Goal: Task Accomplishment & Management: Complete application form

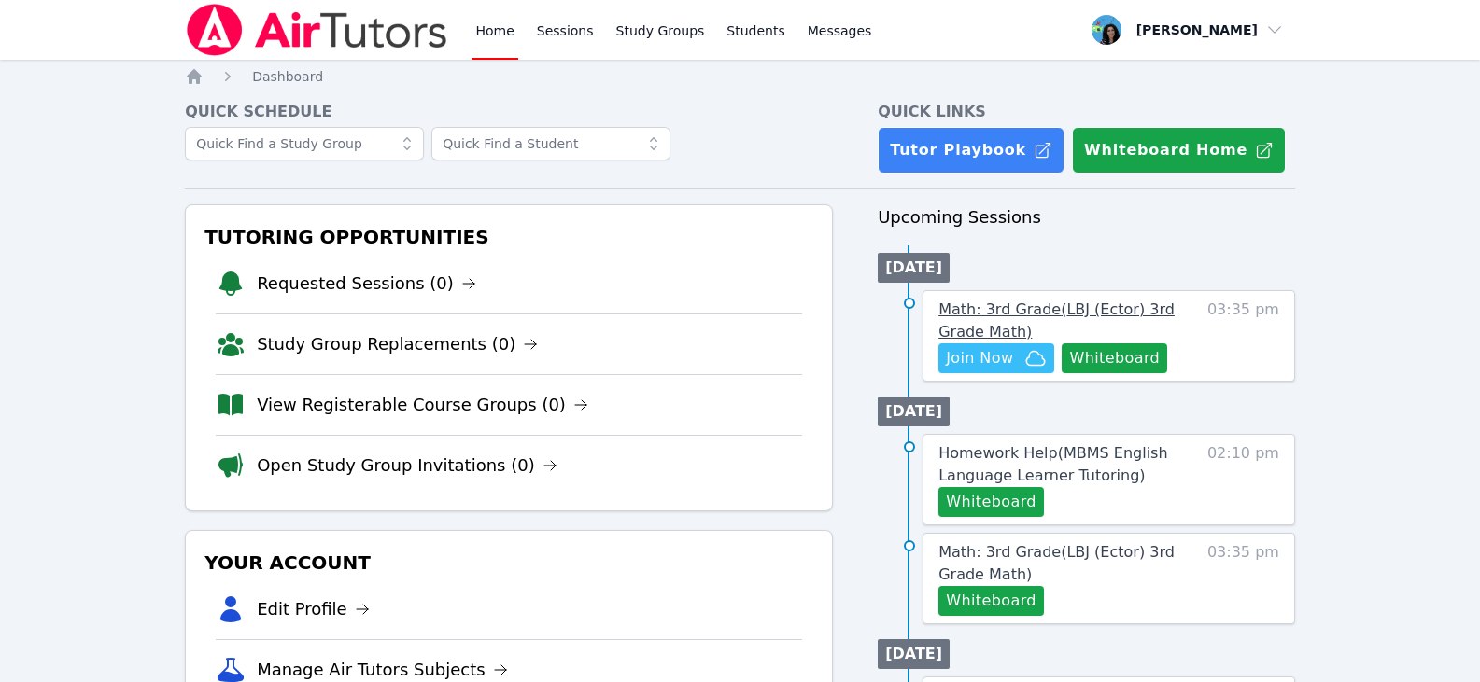
click at [1086, 307] on span "Math: 3rd Grade ( LBJ (Ector) 3rd Grade Math )" at bounding box center [1056, 321] width 236 height 40
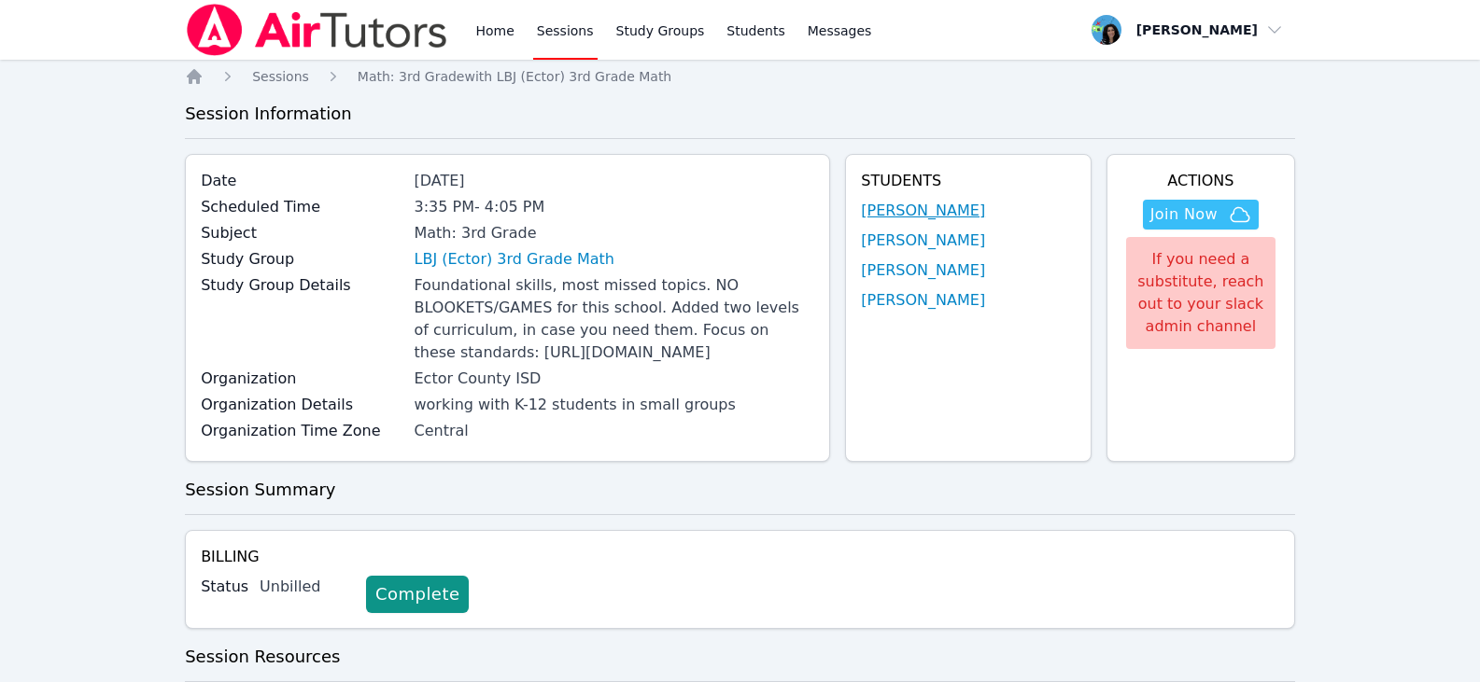
click at [911, 212] on link "[PERSON_NAME]" at bounding box center [923, 211] width 124 height 22
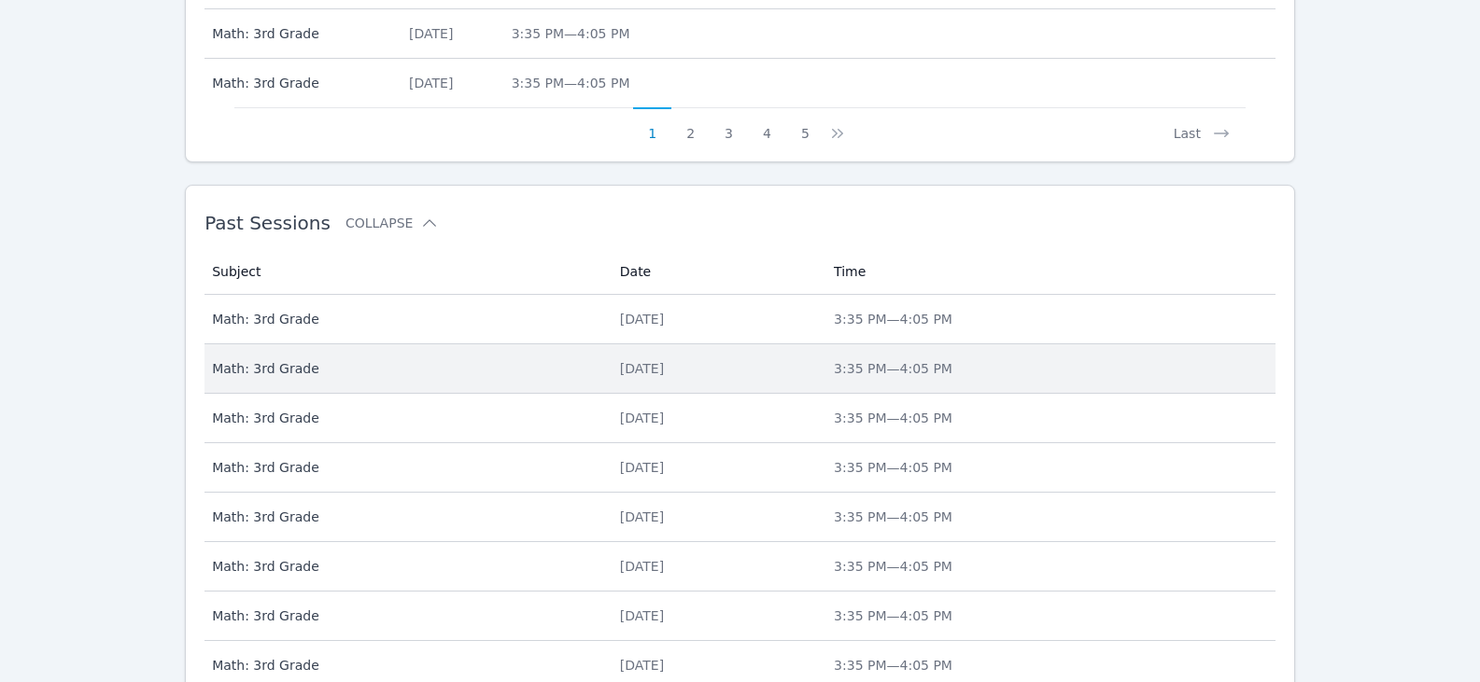
scroll to position [1243, 0]
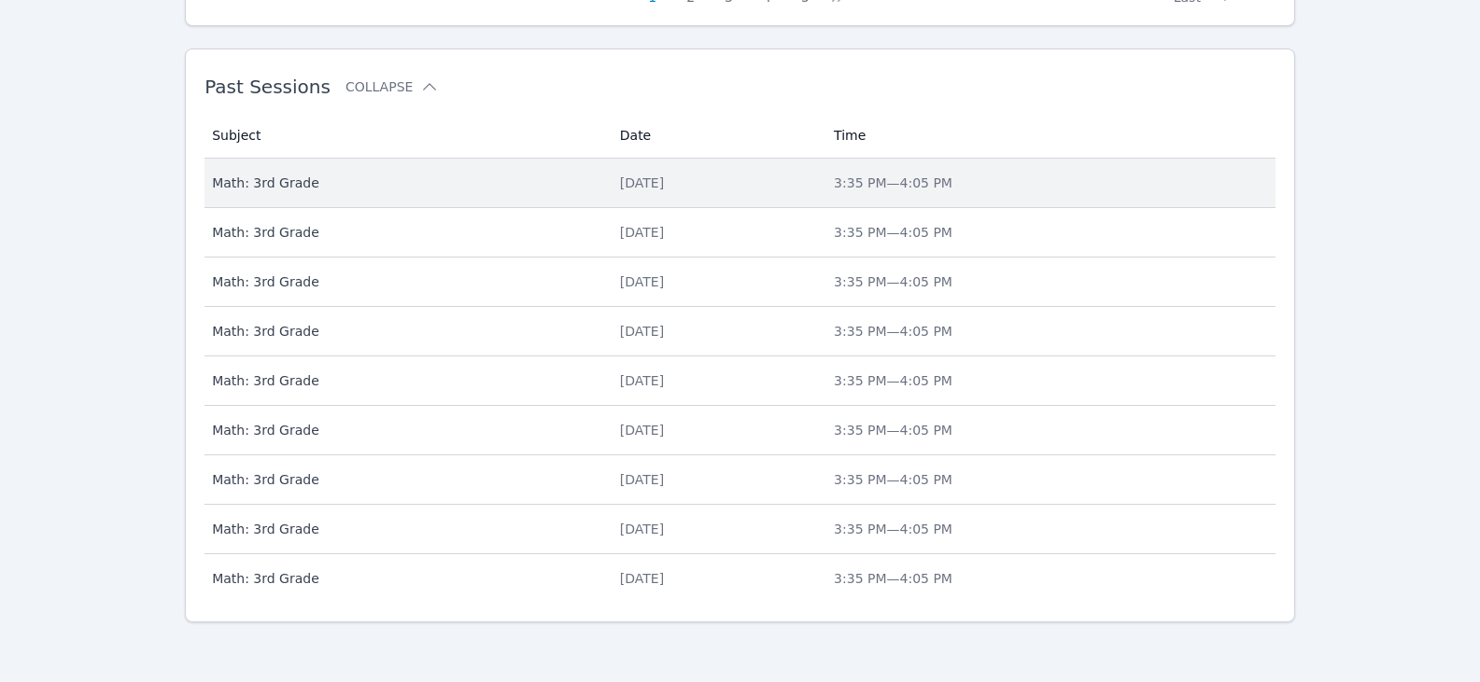
click at [750, 187] on div "[DATE]" at bounding box center [715, 183] width 191 height 19
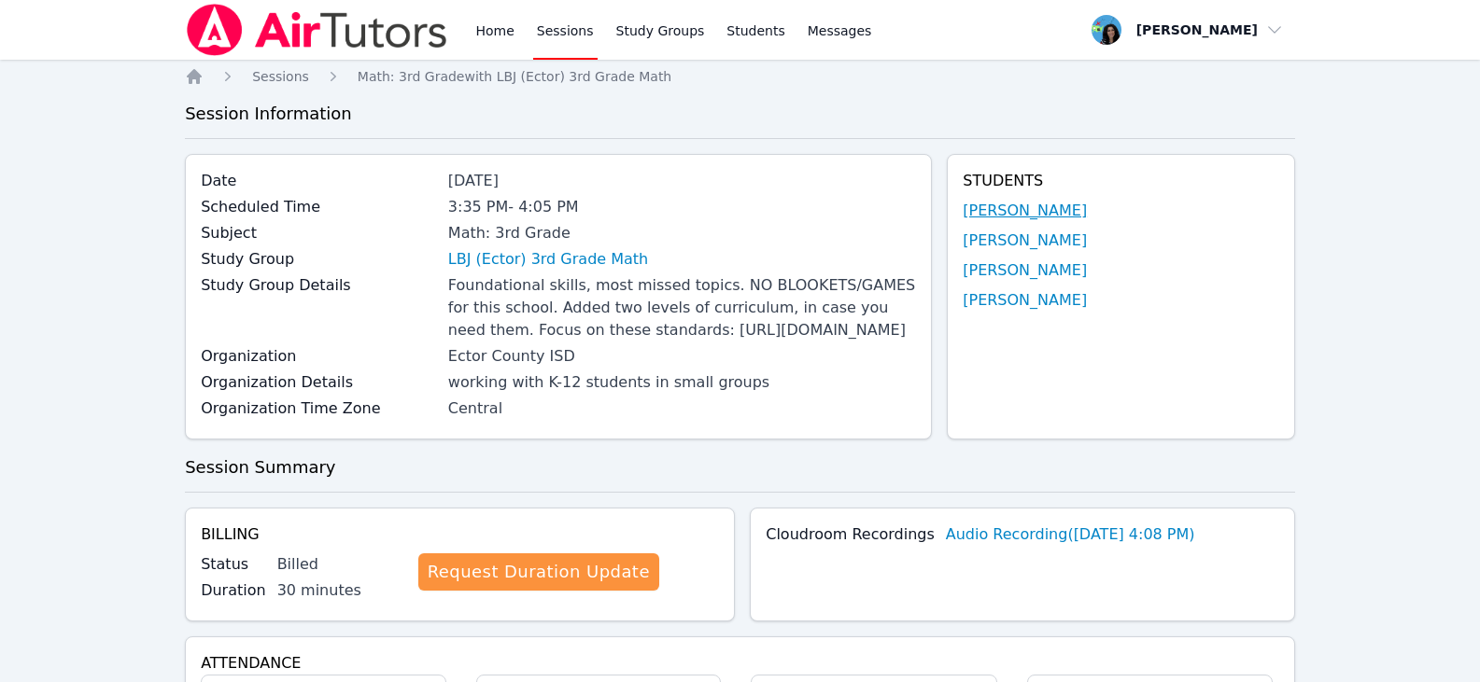
click at [1078, 214] on link "[PERSON_NAME]" at bounding box center [1024, 211] width 124 height 22
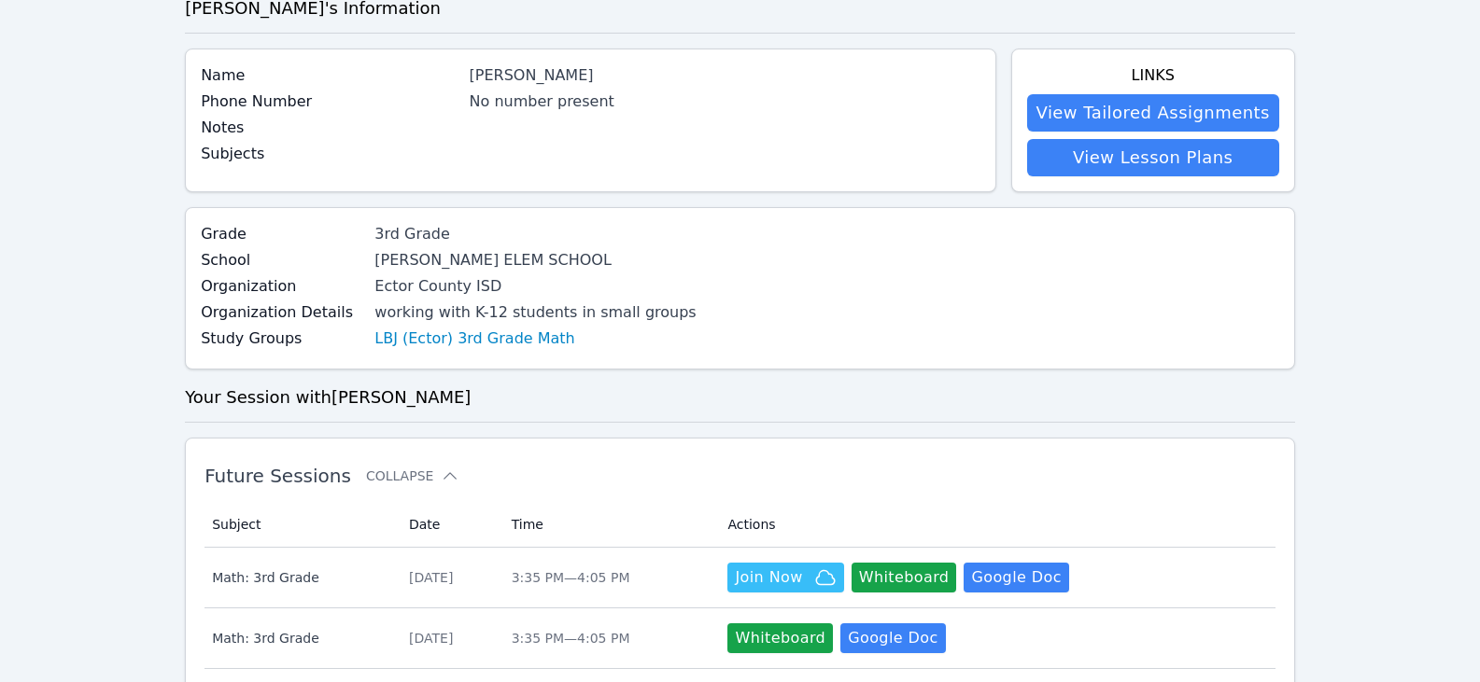
scroll to position [187, 0]
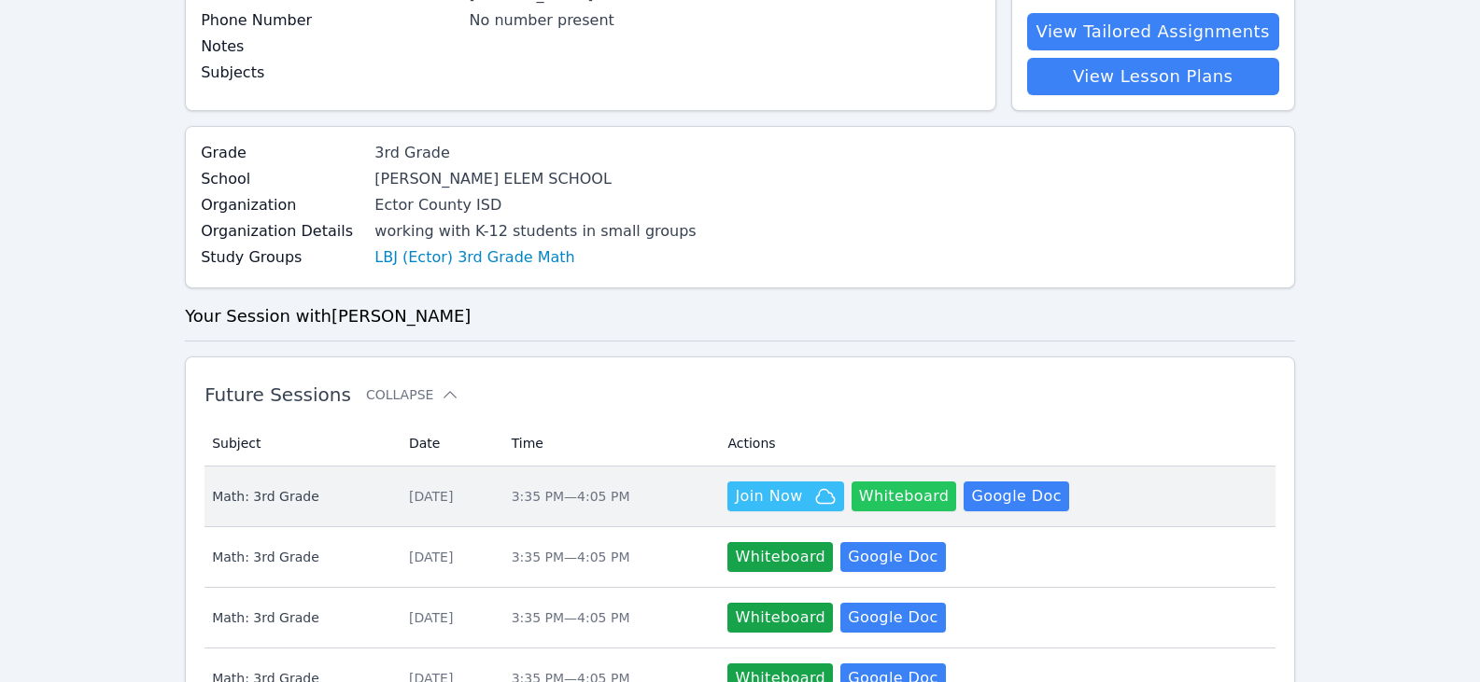
click at [934, 499] on button "Whiteboard" at bounding box center [903, 497] width 105 height 30
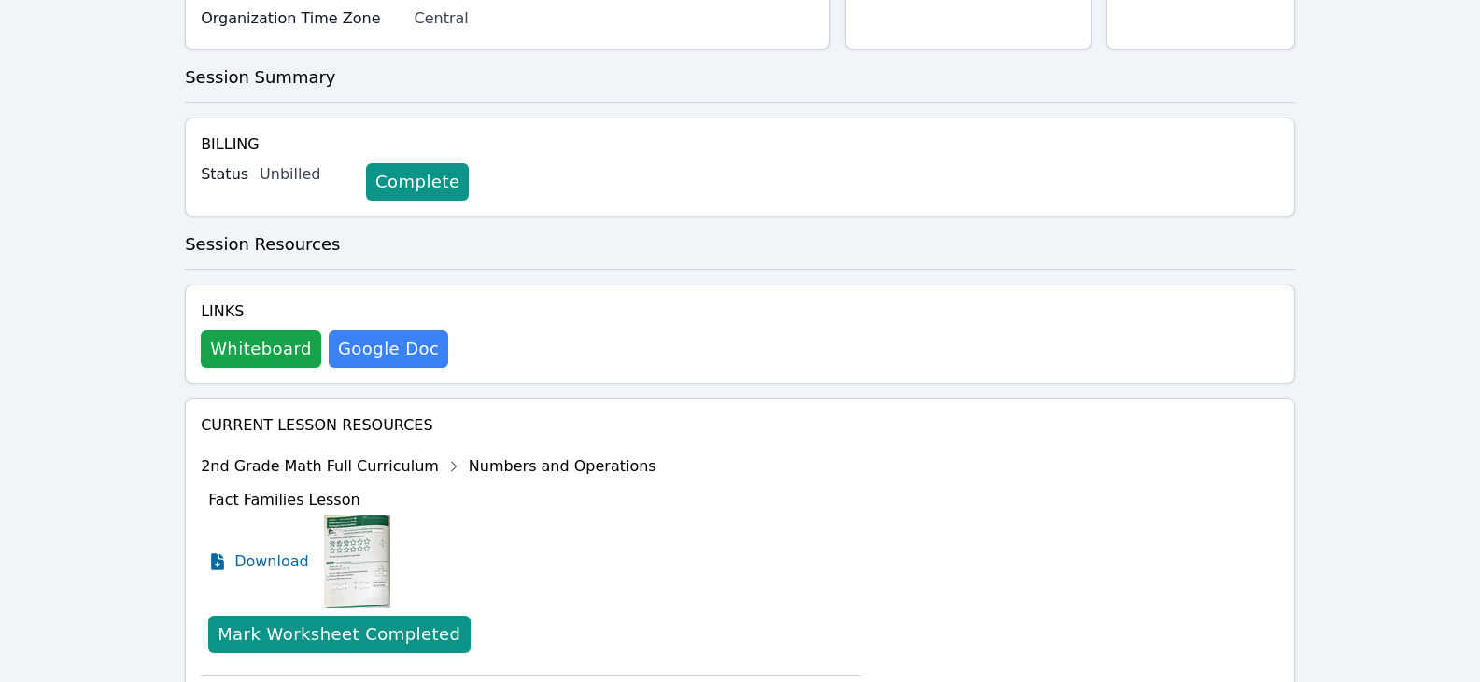
scroll to position [467, 0]
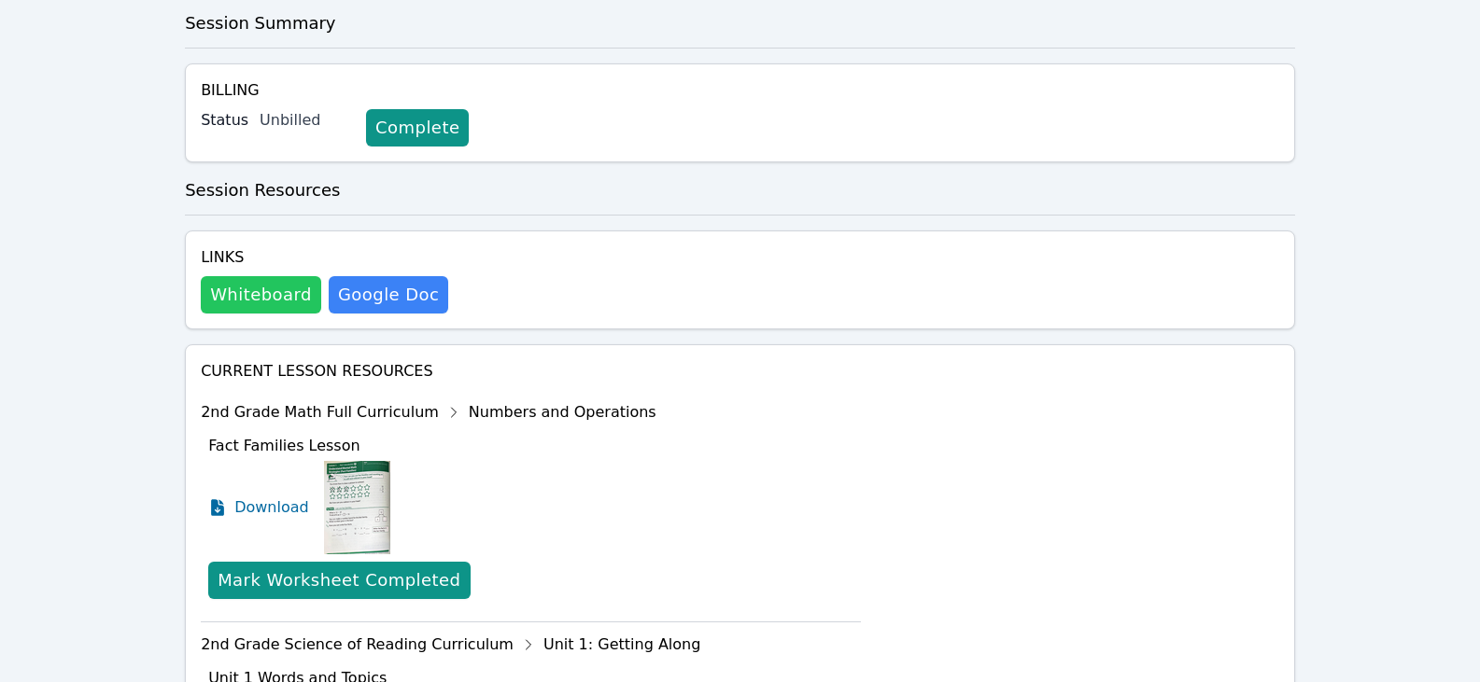
click at [217, 314] on button "Whiteboard" at bounding box center [261, 294] width 120 height 37
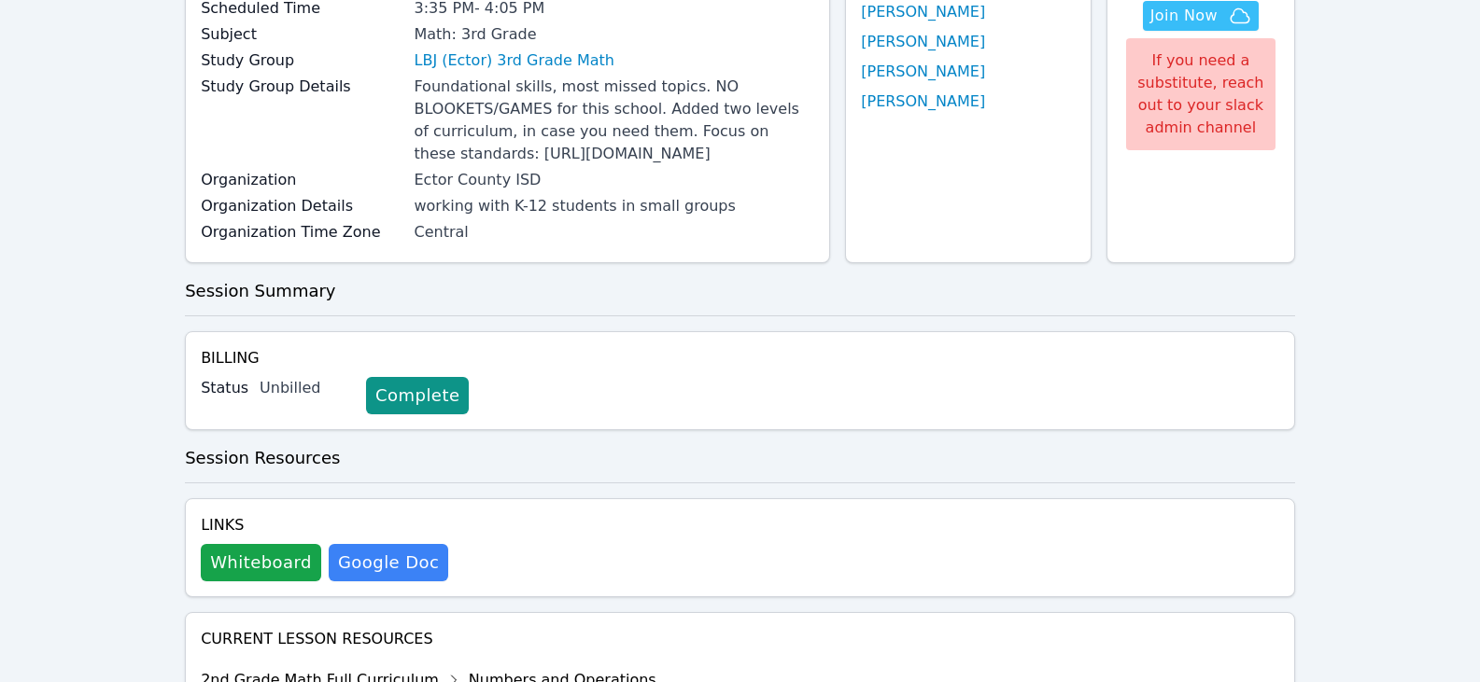
scroll to position [0, 0]
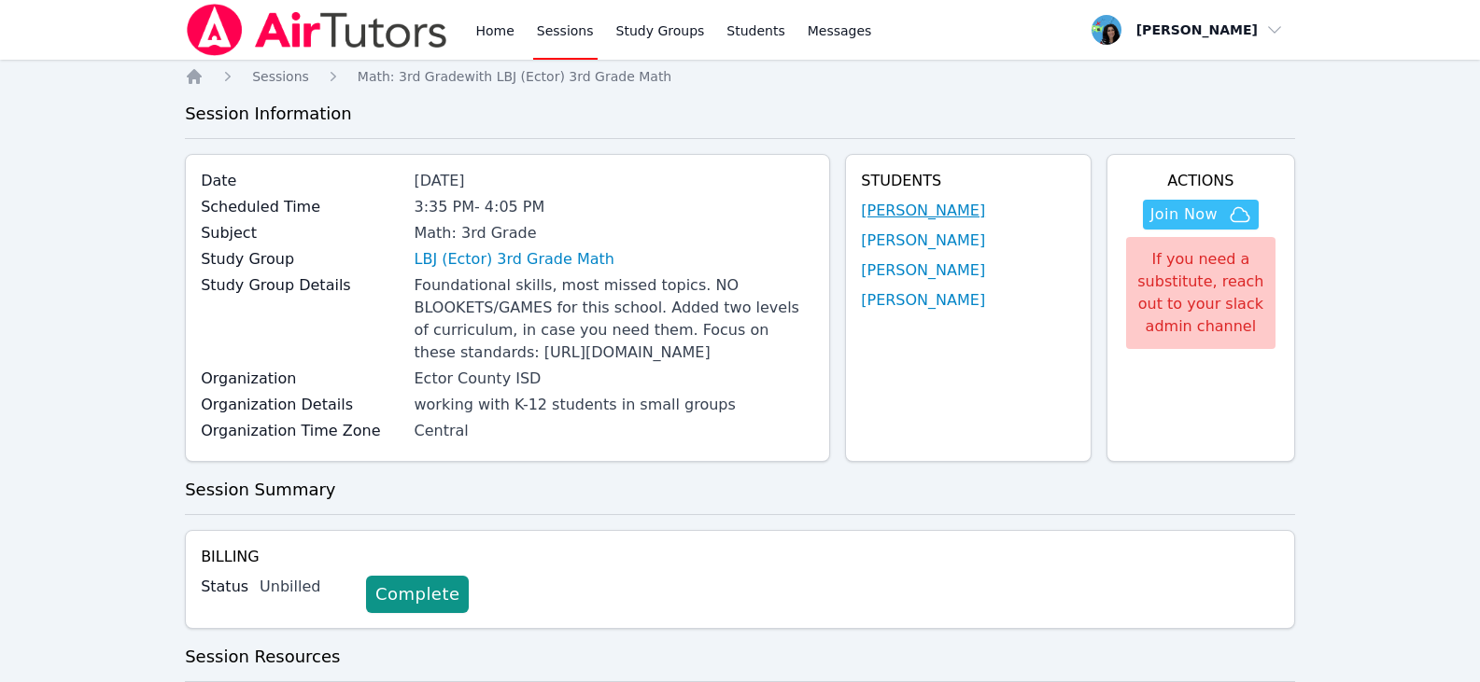
click at [948, 208] on link "[PERSON_NAME]" at bounding box center [923, 211] width 124 height 22
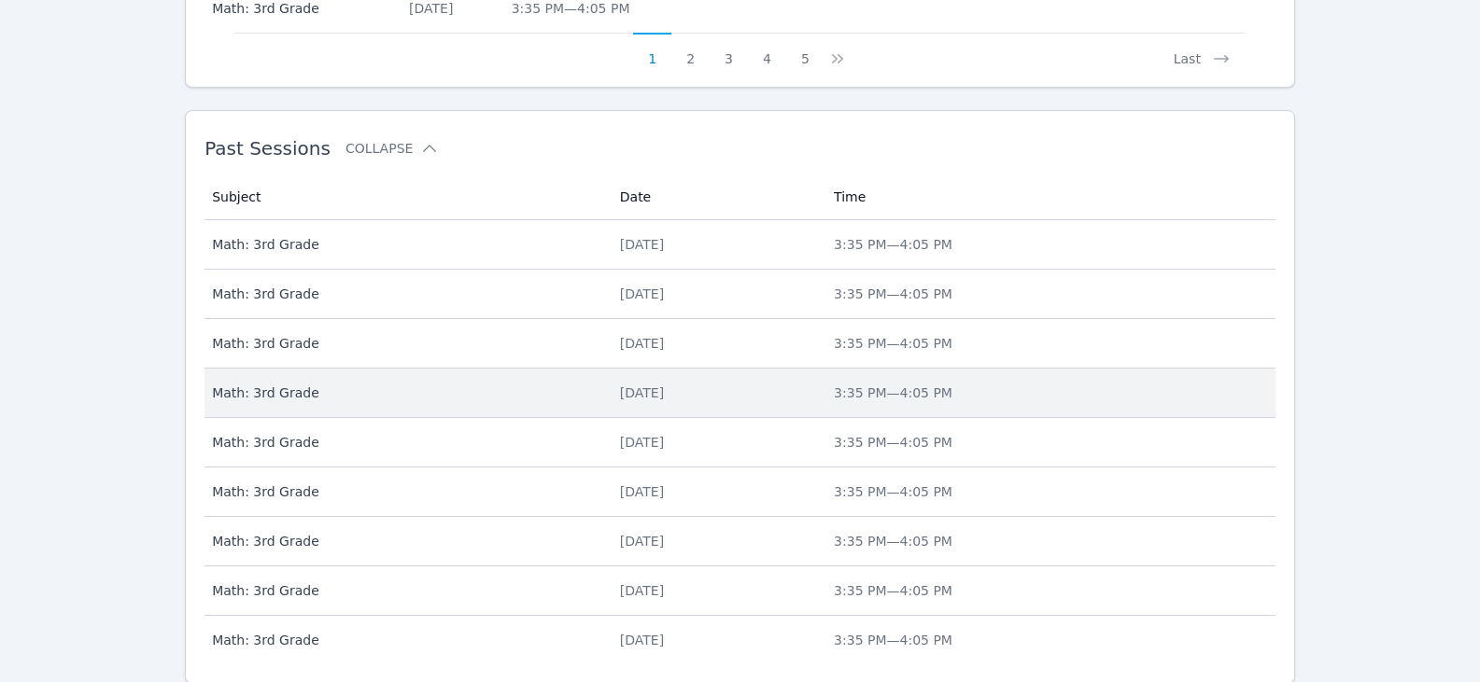
scroll to position [1243, 0]
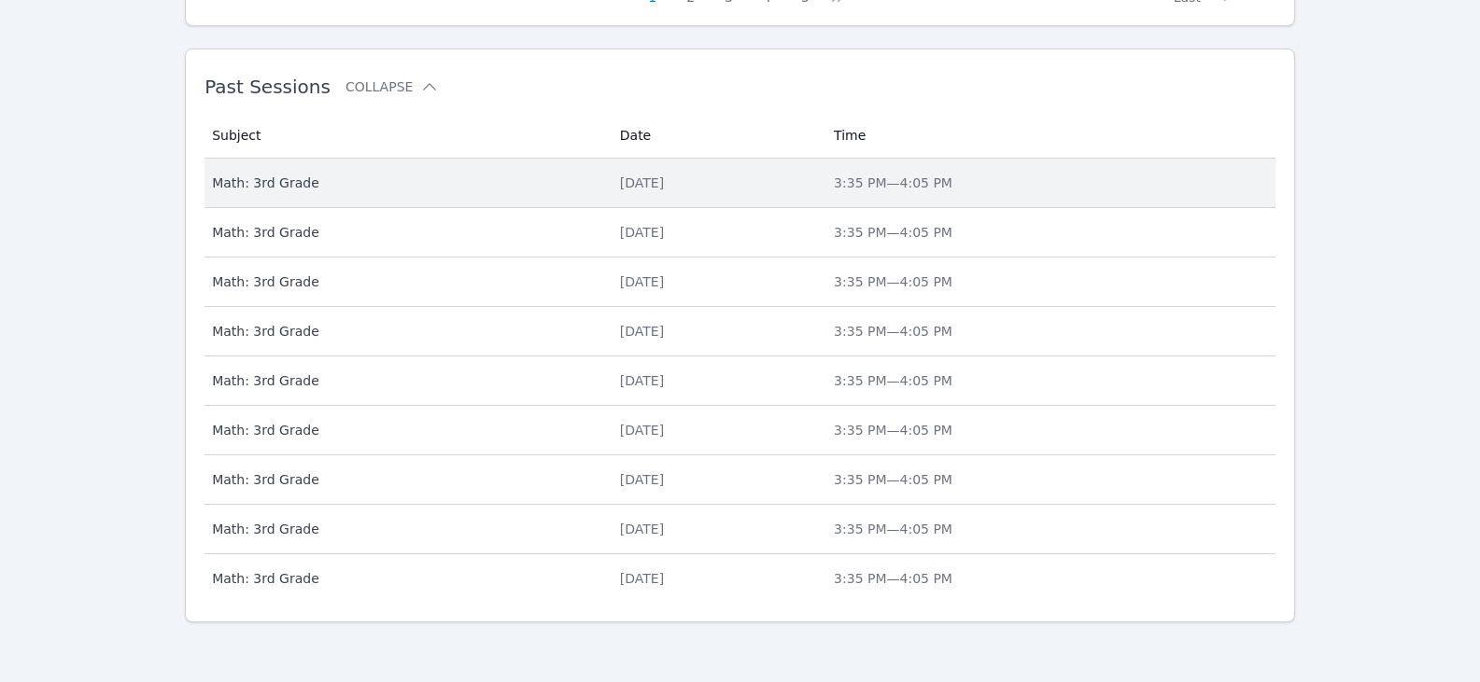
click at [470, 196] on td "Subject Math: 3rd Grade" at bounding box center [406, 183] width 404 height 49
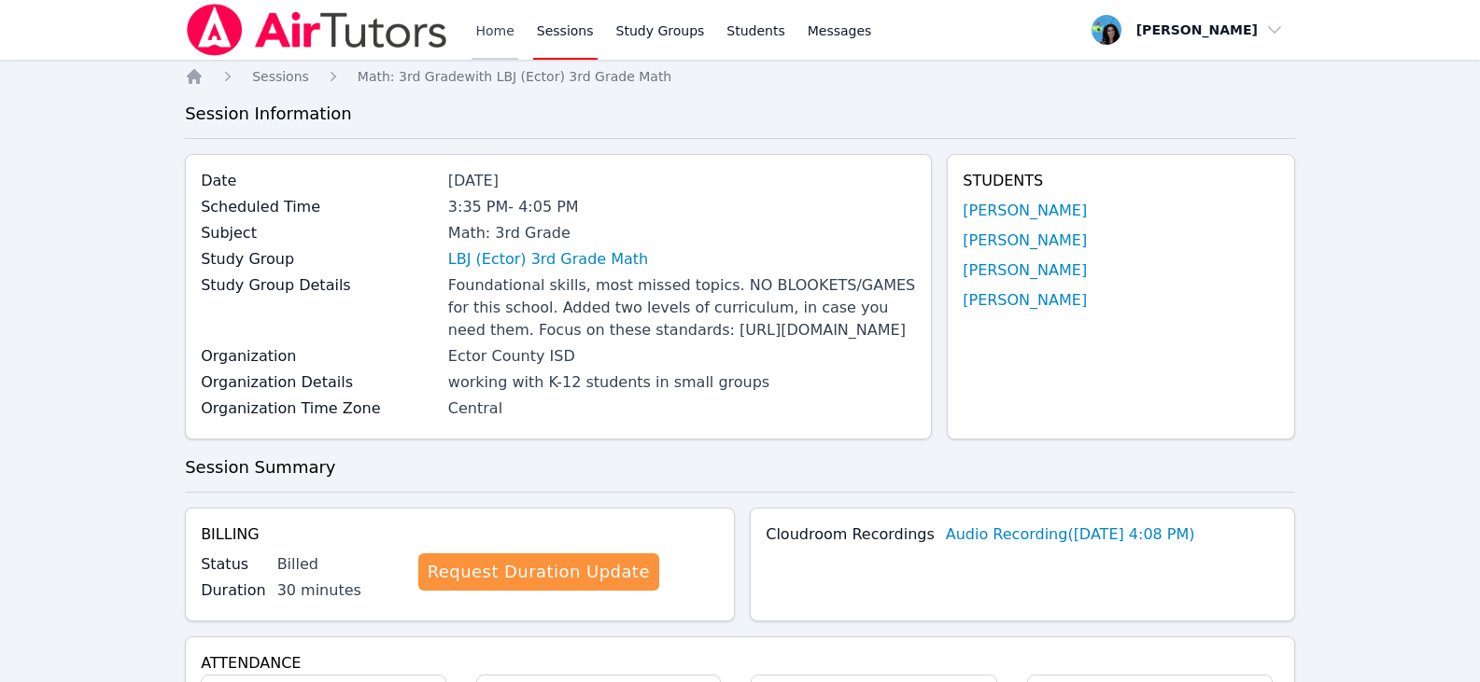
click at [492, 26] on link "Home" at bounding box center [494, 30] width 46 height 60
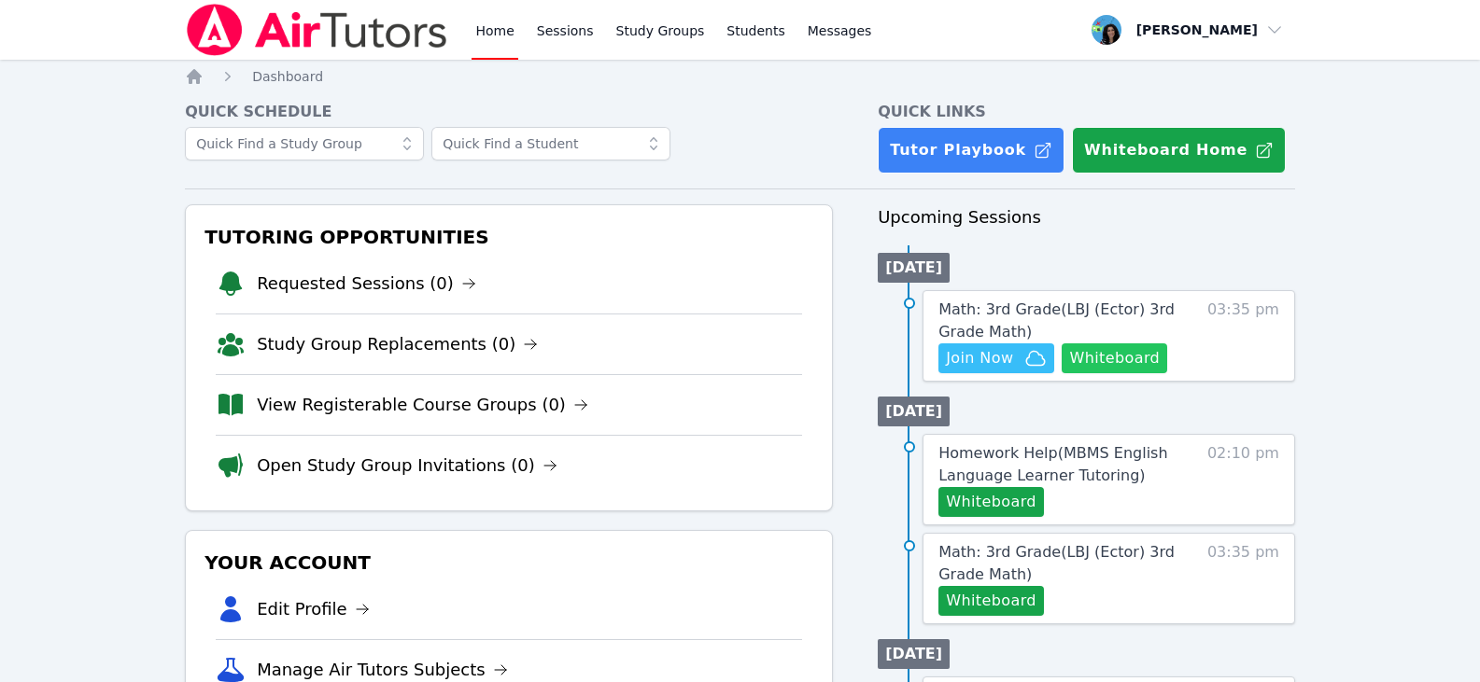
click at [1152, 360] on button "Whiteboard" at bounding box center [1113, 359] width 105 height 30
click at [1004, 353] on span "Join Now" at bounding box center [979, 358] width 67 height 22
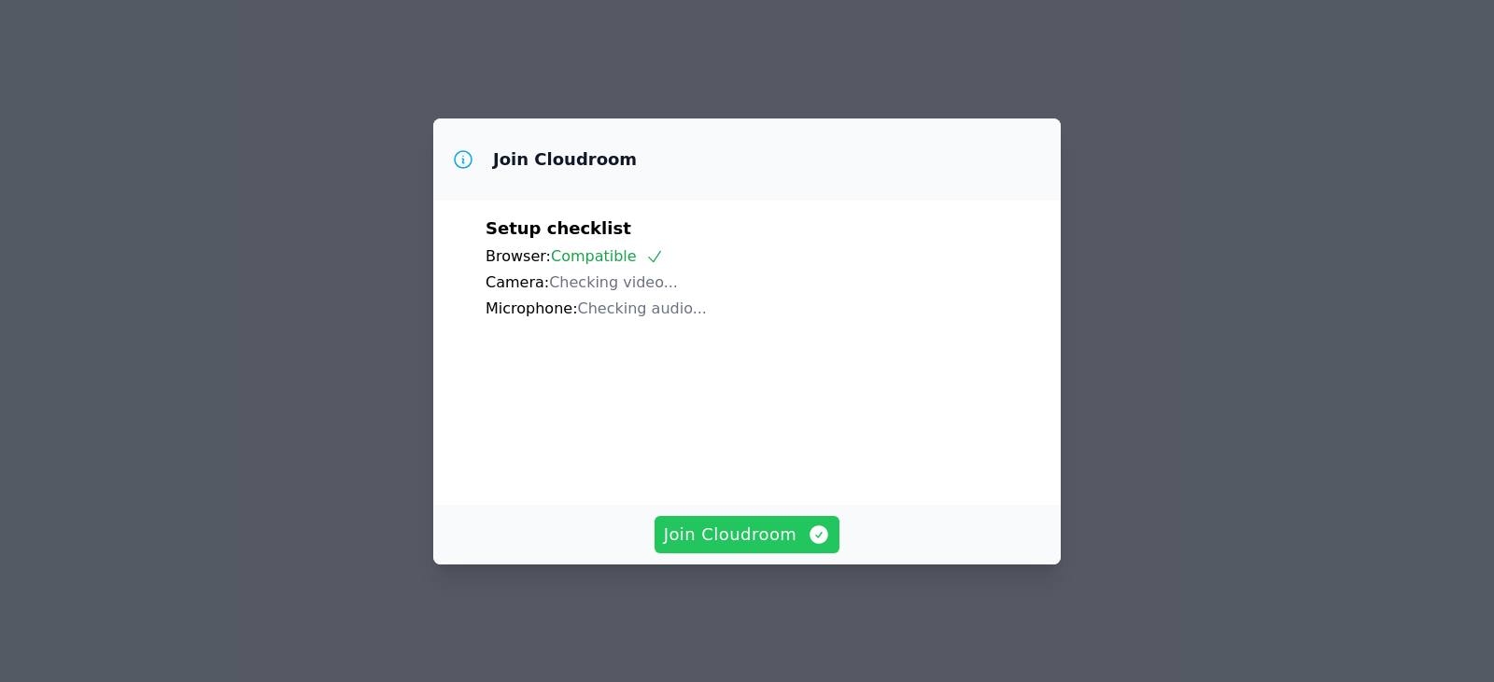
click at [788, 542] on span "Join Cloudroom" at bounding box center [747, 535] width 167 height 26
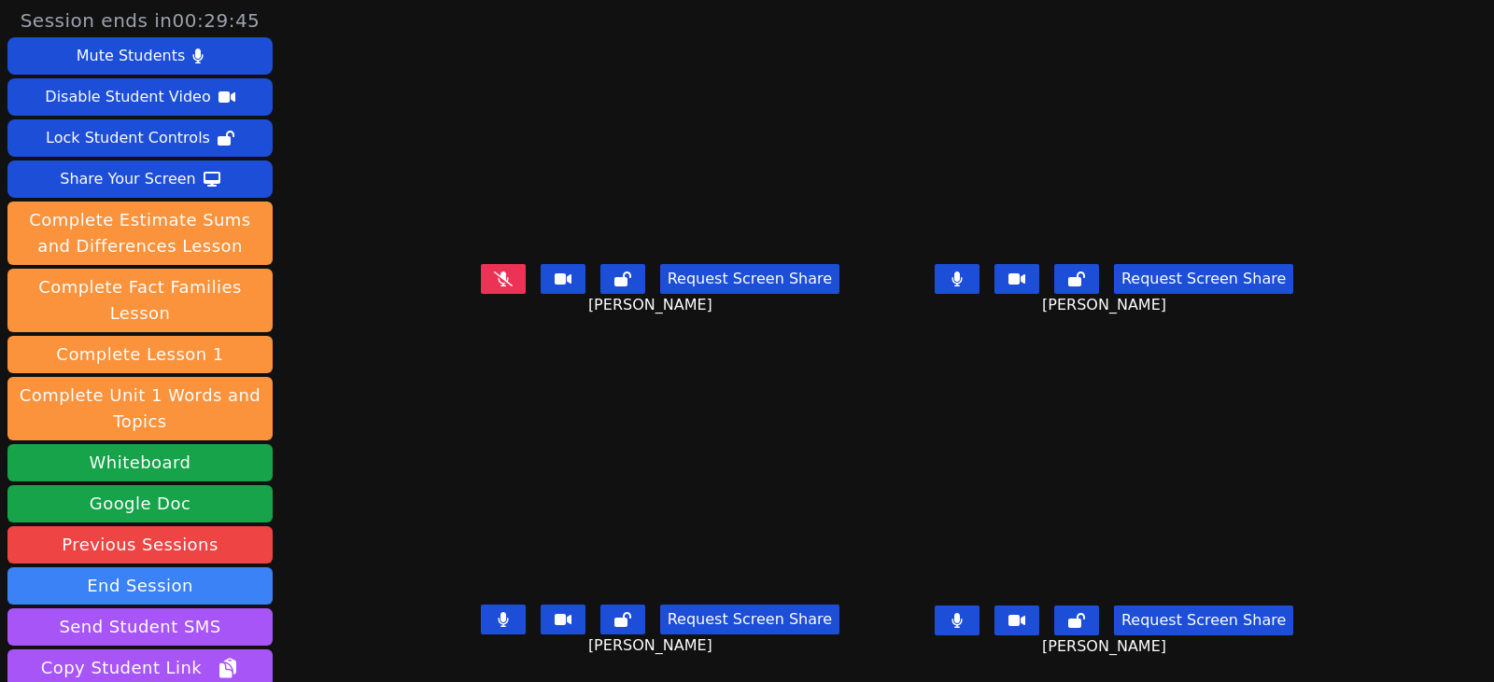
click at [979, 621] on button at bounding box center [956, 621] width 45 height 30
click at [979, 274] on button at bounding box center [956, 279] width 45 height 30
click at [498, 279] on icon at bounding box center [503, 279] width 10 height 15
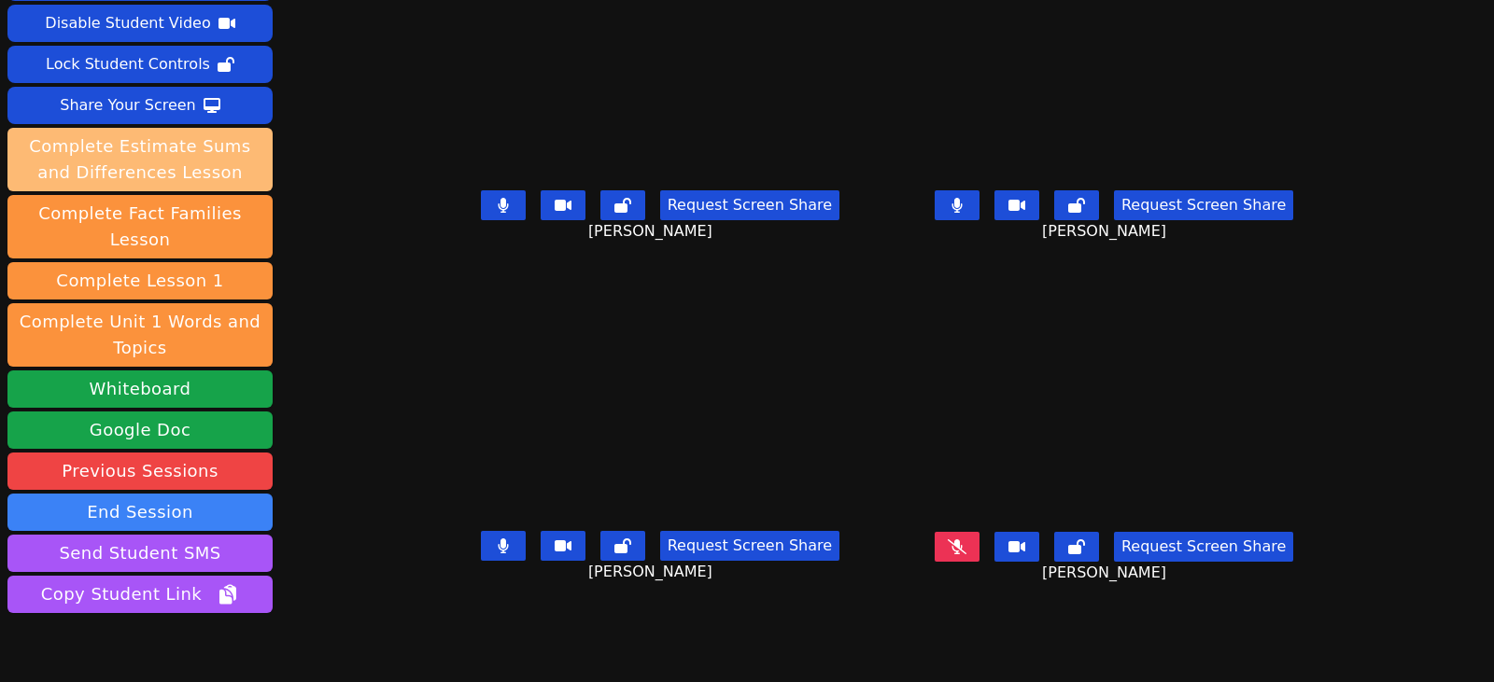
scroll to position [139, 0]
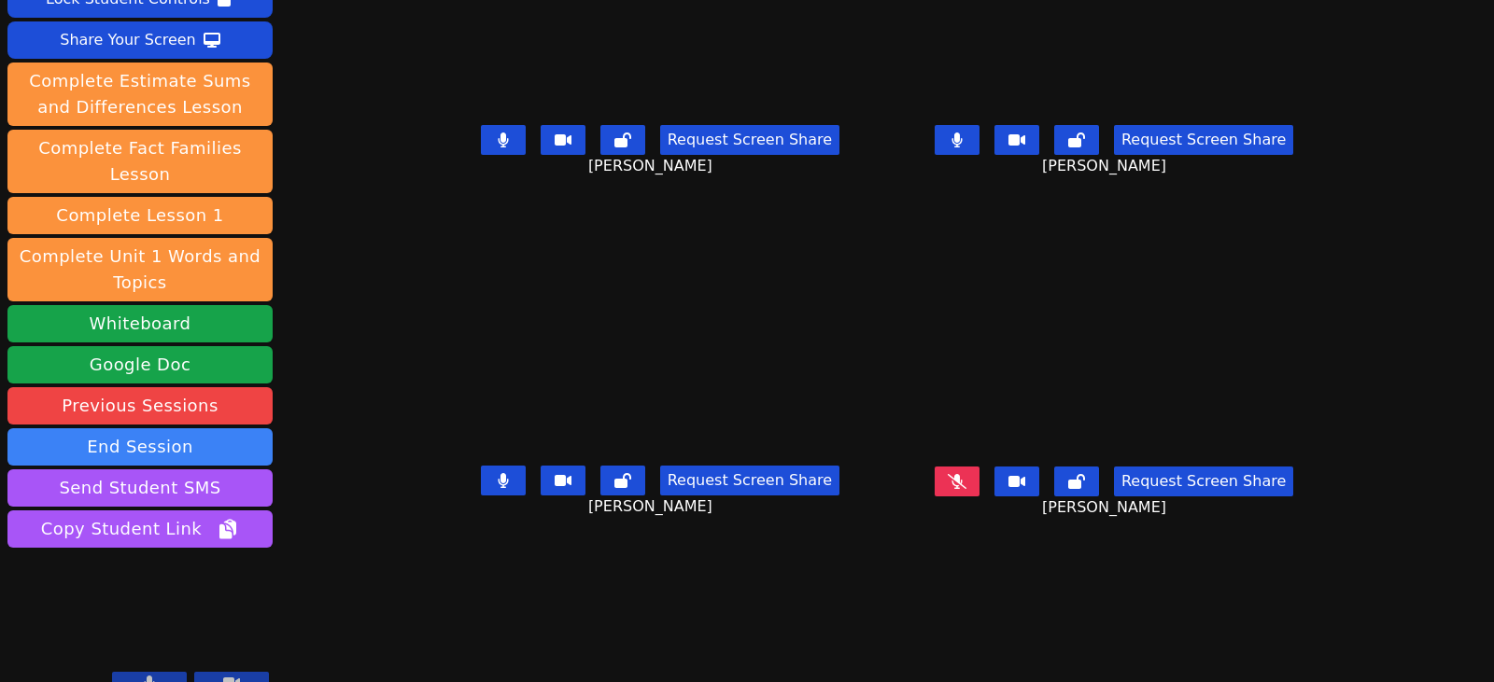
click at [481, 480] on button at bounding box center [503, 481] width 45 height 30
click at [481, 139] on button at bounding box center [503, 140] width 45 height 30
click at [979, 147] on button at bounding box center [956, 140] width 45 height 30
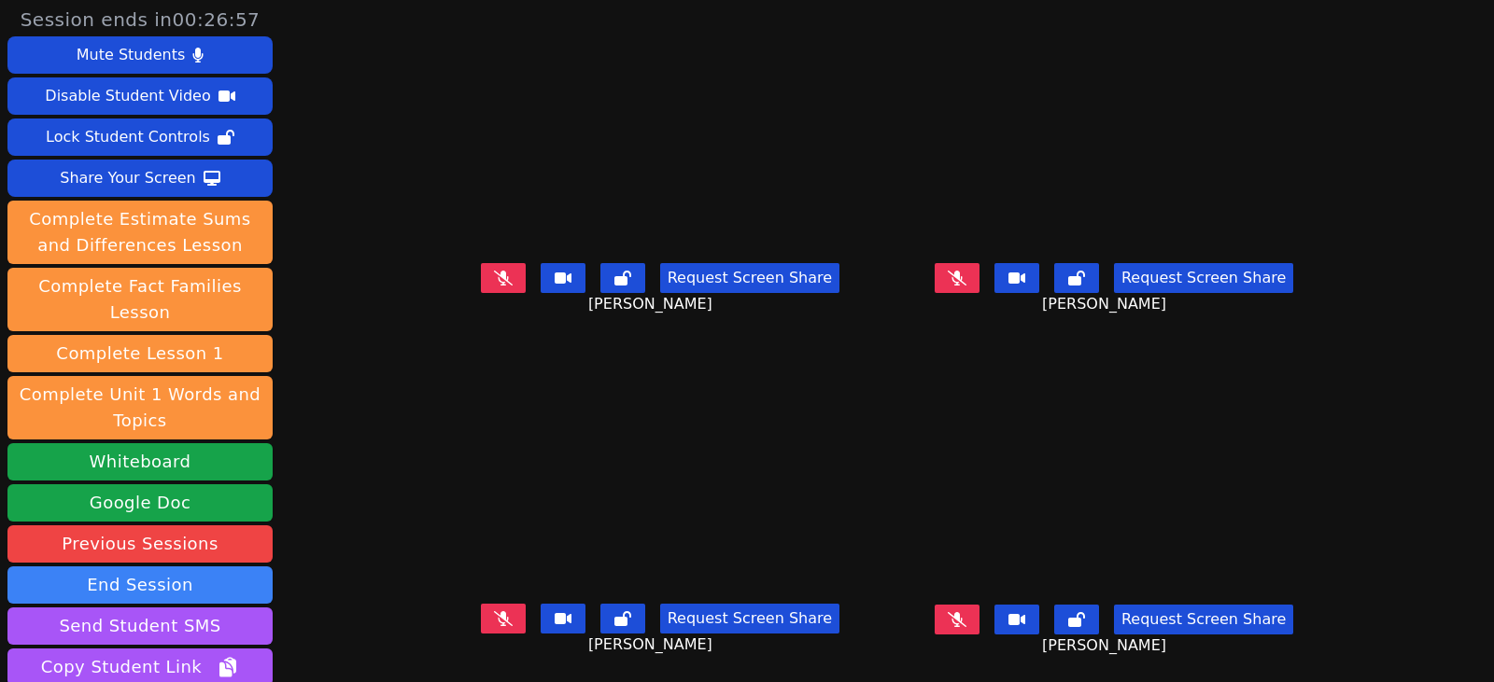
scroll to position [0, 0]
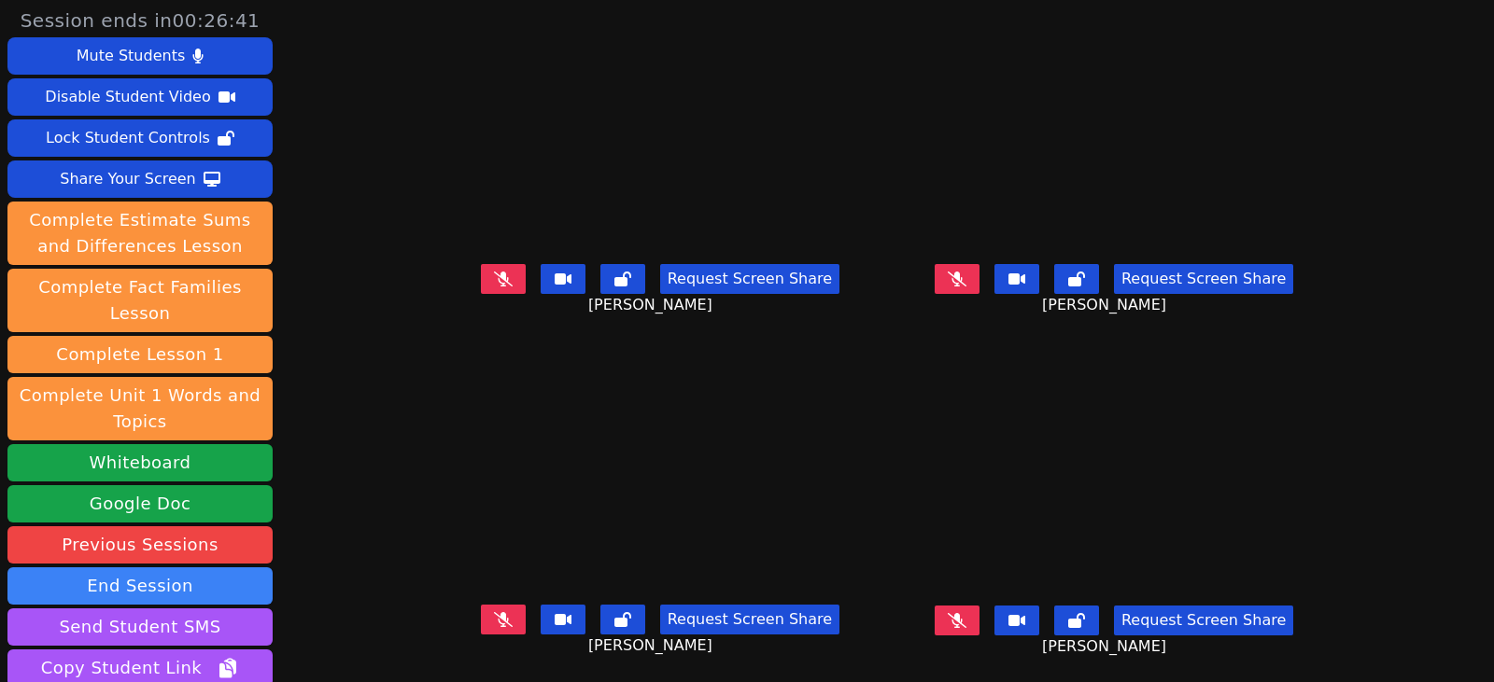
click at [977, 293] on button at bounding box center [956, 279] width 45 height 30
click at [962, 287] on icon at bounding box center [956, 279] width 10 height 15
click at [979, 623] on button at bounding box center [956, 621] width 45 height 30
click at [962, 623] on icon at bounding box center [956, 620] width 11 height 15
drag, startPoint x: 965, startPoint y: 272, endPoint x: 762, endPoint y: 307, distance: 206.6
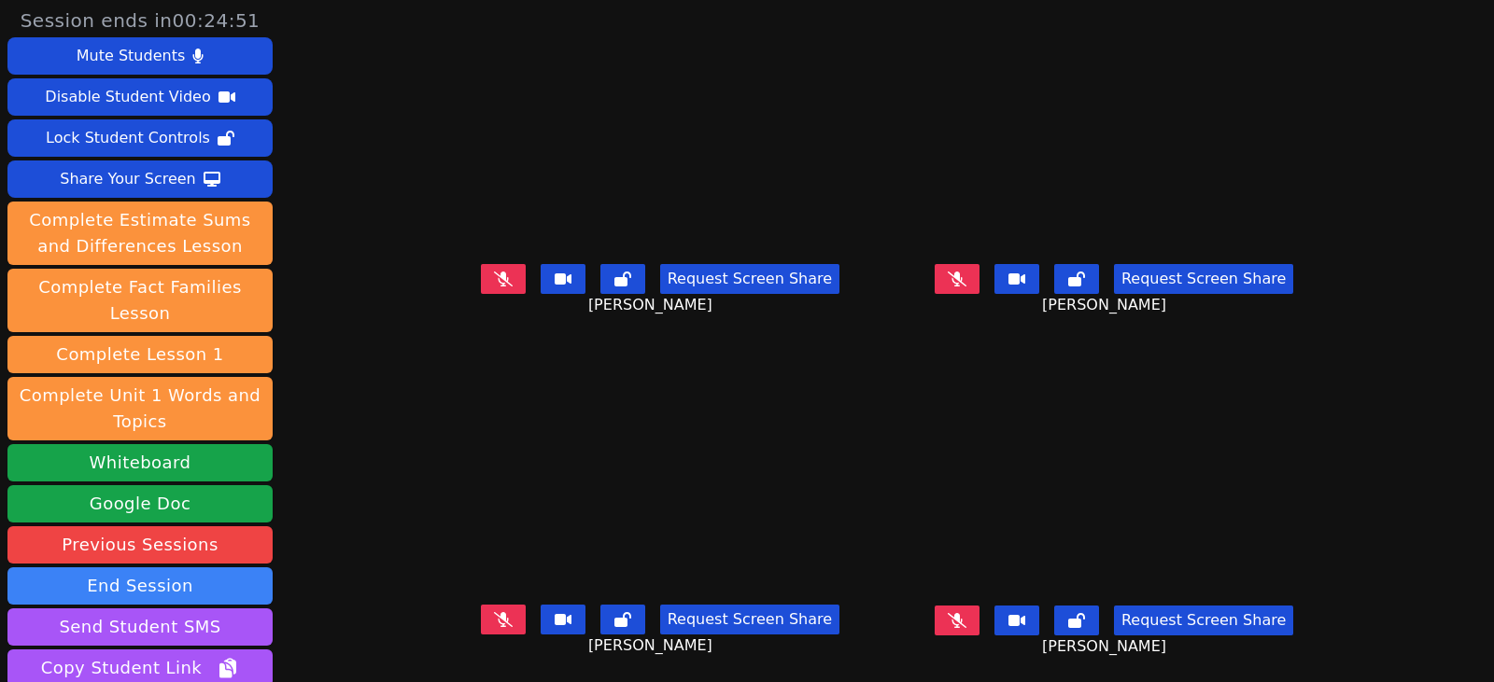
click at [965, 272] on button at bounding box center [956, 279] width 45 height 30
click at [962, 274] on icon at bounding box center [956, 279] width 11 height 15
click at [979, 610] on button at bounding box center [956, 621] width 45 height 30
click at [971, 618] on button at bounding box center [956, 621] width 45 height 30
click at [481, 622] on button at bounding box center [503, 620] width 45 height 30
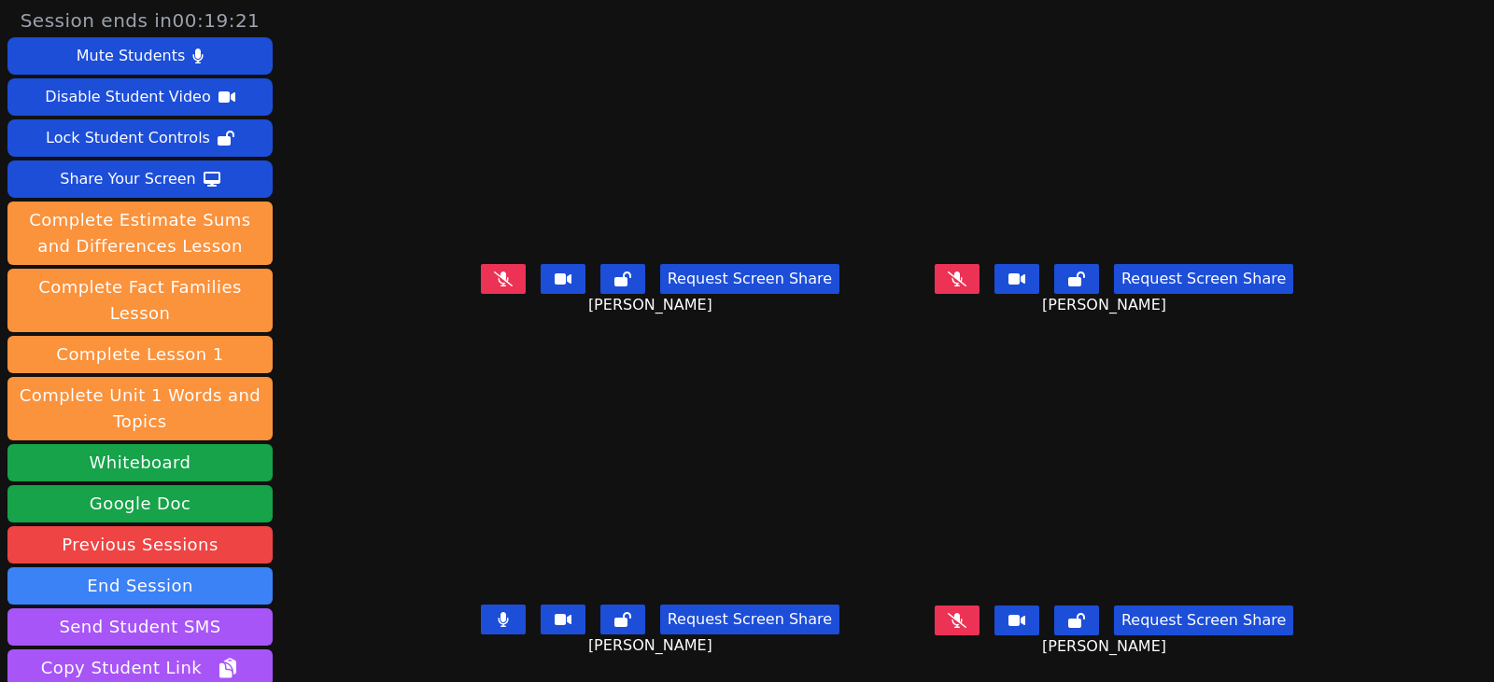
drag, startPoint x: 470, startPoint y: 628, endPoint x: 400, endPoint y: 621, distance: 70.4
click at [481, 627] on button at bounding box center [503, 620] width 45 height 30
click at [494, 274] on icon at bounding box center [503, 279] width 19 height 15
click at [498, 279] on icon at bounding box center [503, 279] width 10 height 15
click at [486, 621] on button at bounding box center [503, 620] width 45 height 30
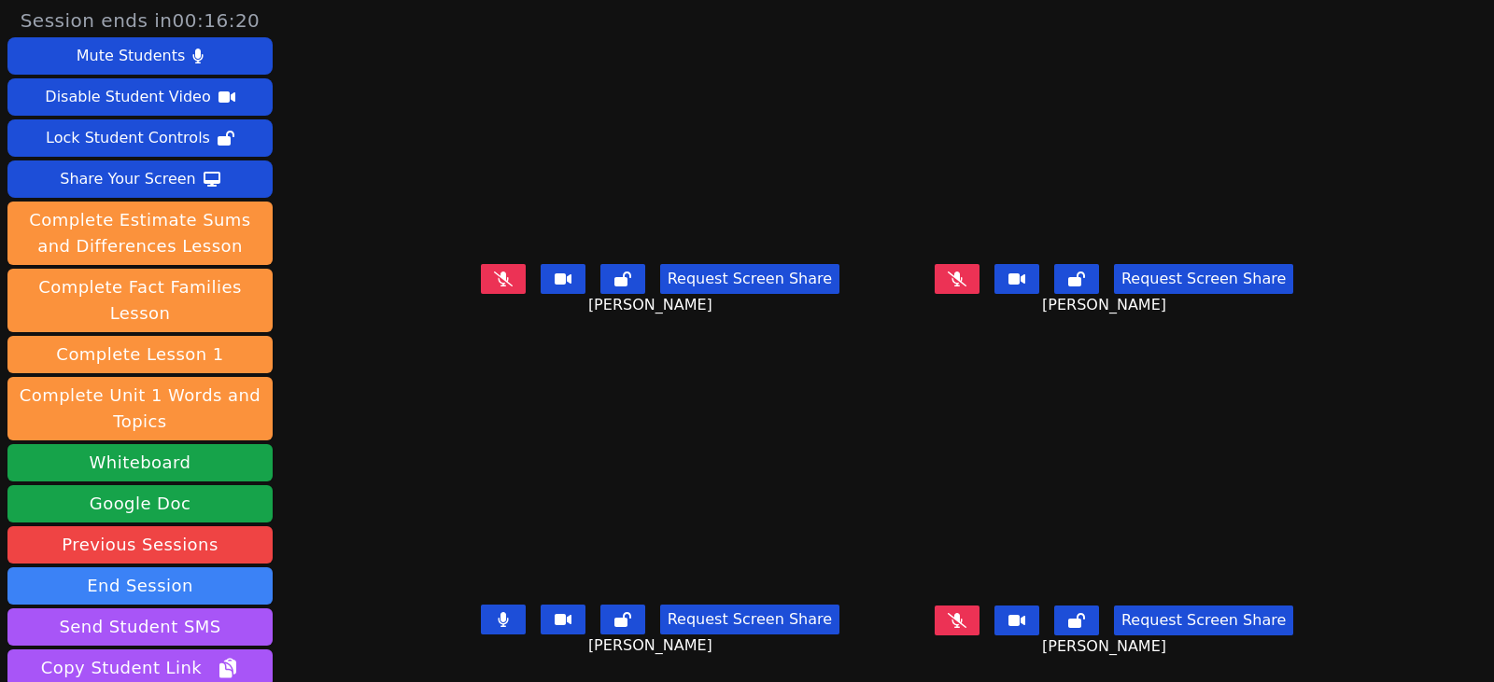
drag, startPoint x: 468, startPoint y: 618, endPoint x: 889, endPoint y: 596, distance: 421.6
click at [481, 618] on button at bounding box center [503, 620] width 45 height 30
click at [966, 625] on icon at bounding box center [957, 620] width 19 height 15
click at [979, 622] on button at bounding box center [956, 621] width 45 height 30
click at [966, 283] on icon at bounding box center [957, 279] width 19 height 15
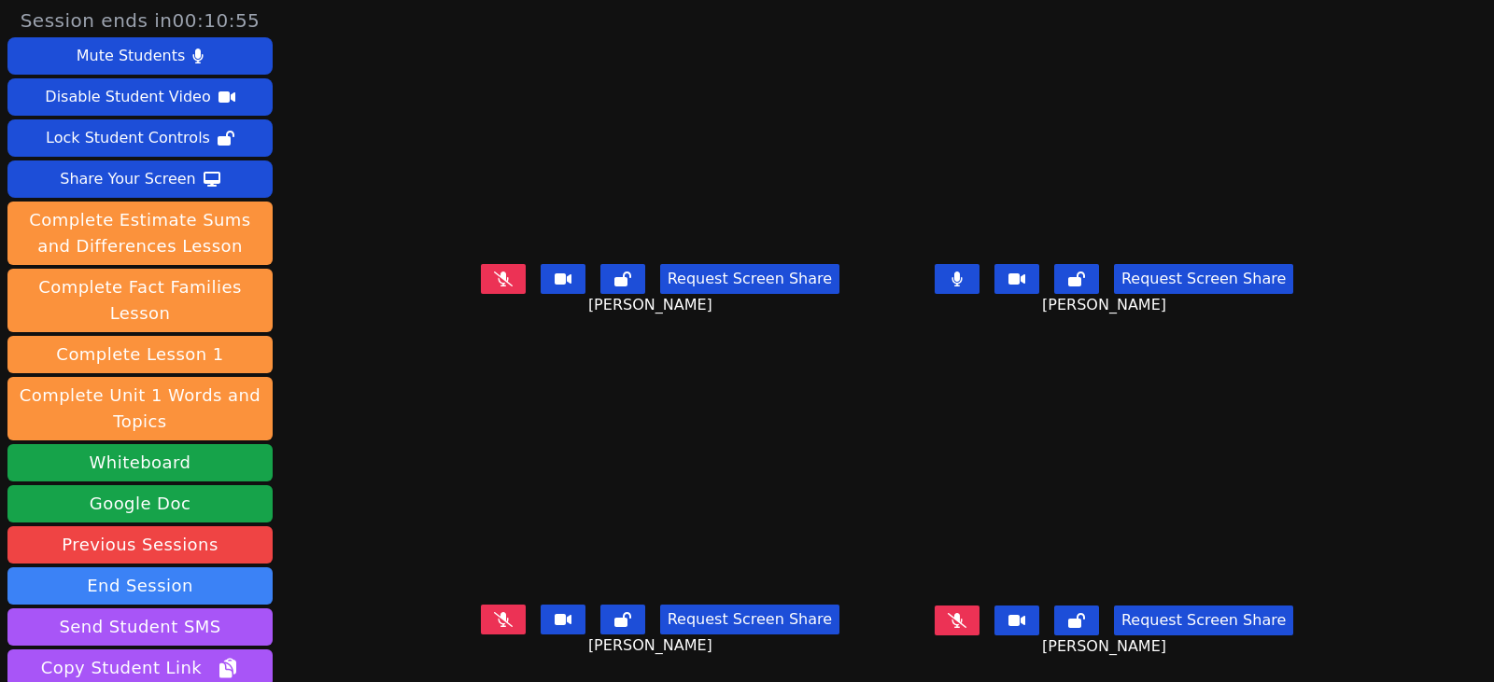
click at [969, 286] on button at bounding box center [956, 279] width 45 height 30
click at [979, 288] on button at bounding box center [956, 279] width 45 height 30
click at [979, 624] on button at bounding box center [956, 621] width 45 height 30
click at [962, 621] on icon at bounding box center [956, 620] width 10 height 15
click at [966, 279] on button at bounding box center [956, 279] width 45 height 30
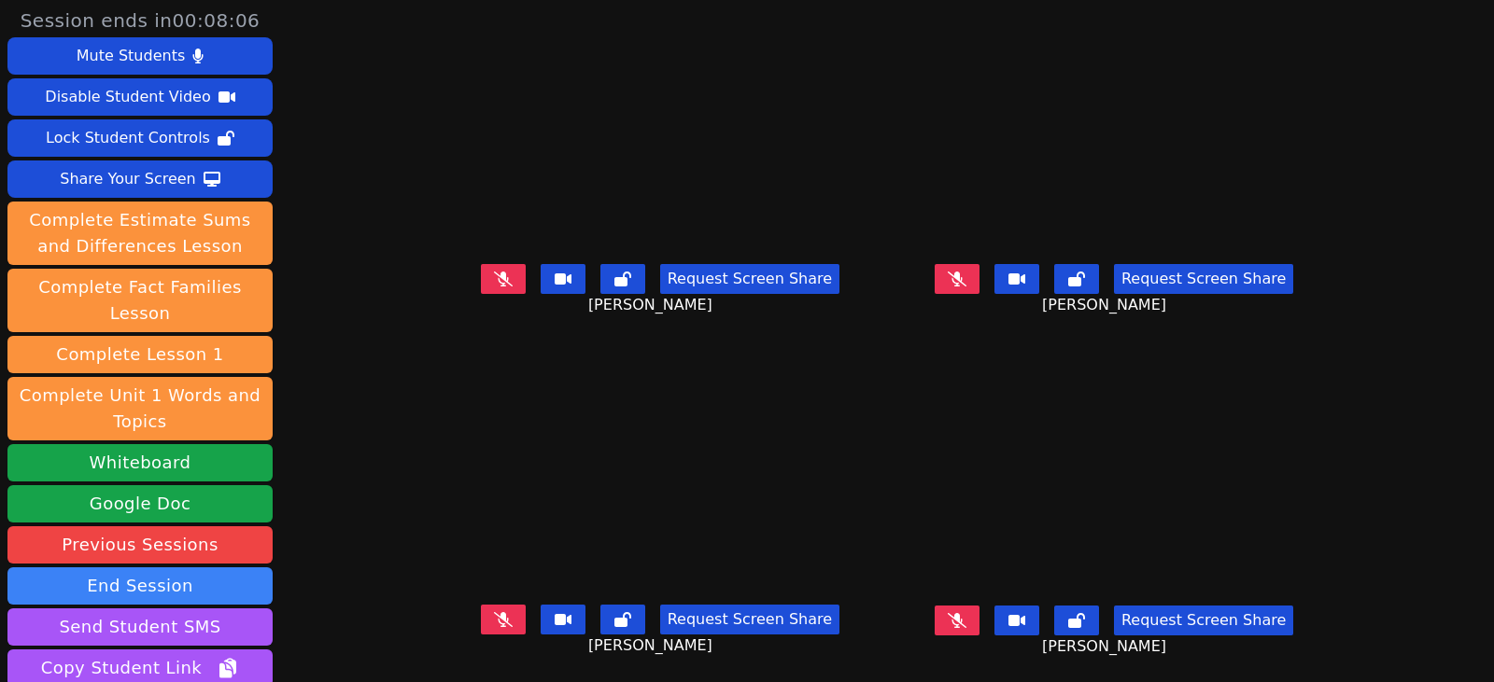
click at [967, 279] on button at bounding box center [956, 279] width 45 height 30
click at [966, 275] on button at bounding box center [956, 279] width 45 height 30
click at [481, 619] on button at bounding box center [503, 620] width 45 height 30
click at [966, 615] on icon at bounding box center [957, 620] width 19 height 15
click at [979, 618] on button at bounding box center [956, 621] width 45 height 30
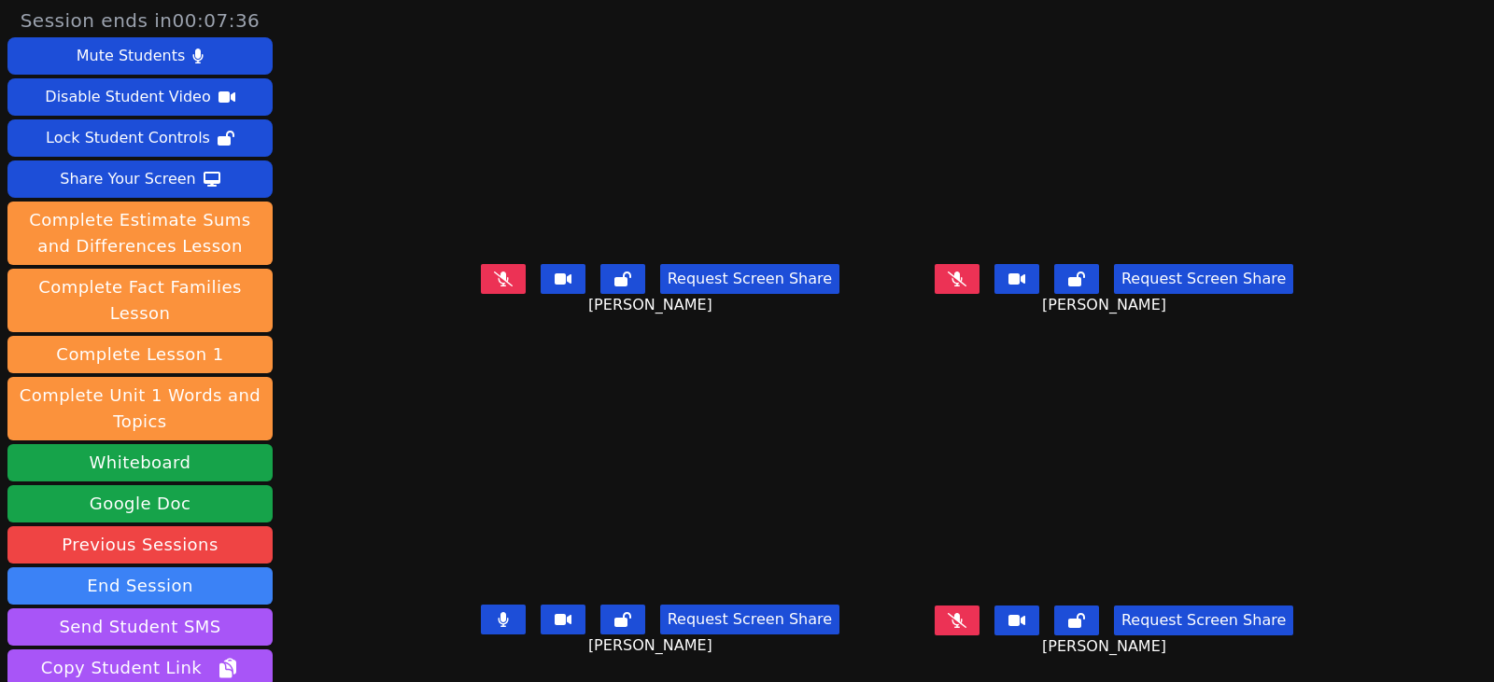
click at [483, 625] on button at bounding box center [503, 620] width 45 height 30
click at [966, 278] on icon at bounding box center [957, 279] width 19 height 15
click at [968, 282] on button at bounding box center [956, 279] width 45 height 30
click at [487, 288] on button at bounding box center [503, 279] width 45 height 30
click at [966, 282] on icon at bounding box center [957, 279] width 19 height 15
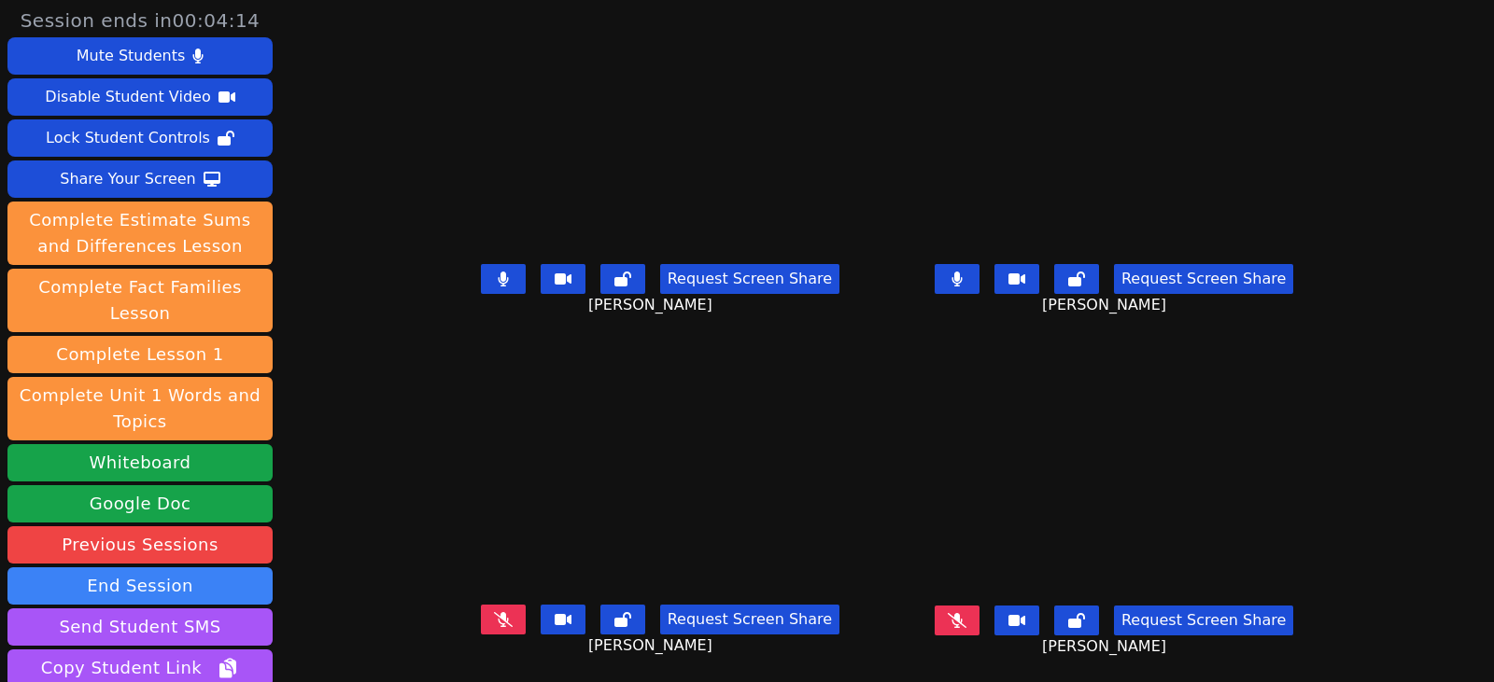
click at [962, 286] on icon at bounding box center [956, 279] width 11 height 15
click at [481, 291] on button at bounding box center [503, 279] width 45 height 30
click at [494, 276] on icon at bounding box center [503, 279] width 19 height 15
click at [498, 284] on icon at bounding box center [503, 279] width 10 height 15
click at [481, 280] on button at bounding box center [503, 279] width 45 height 30
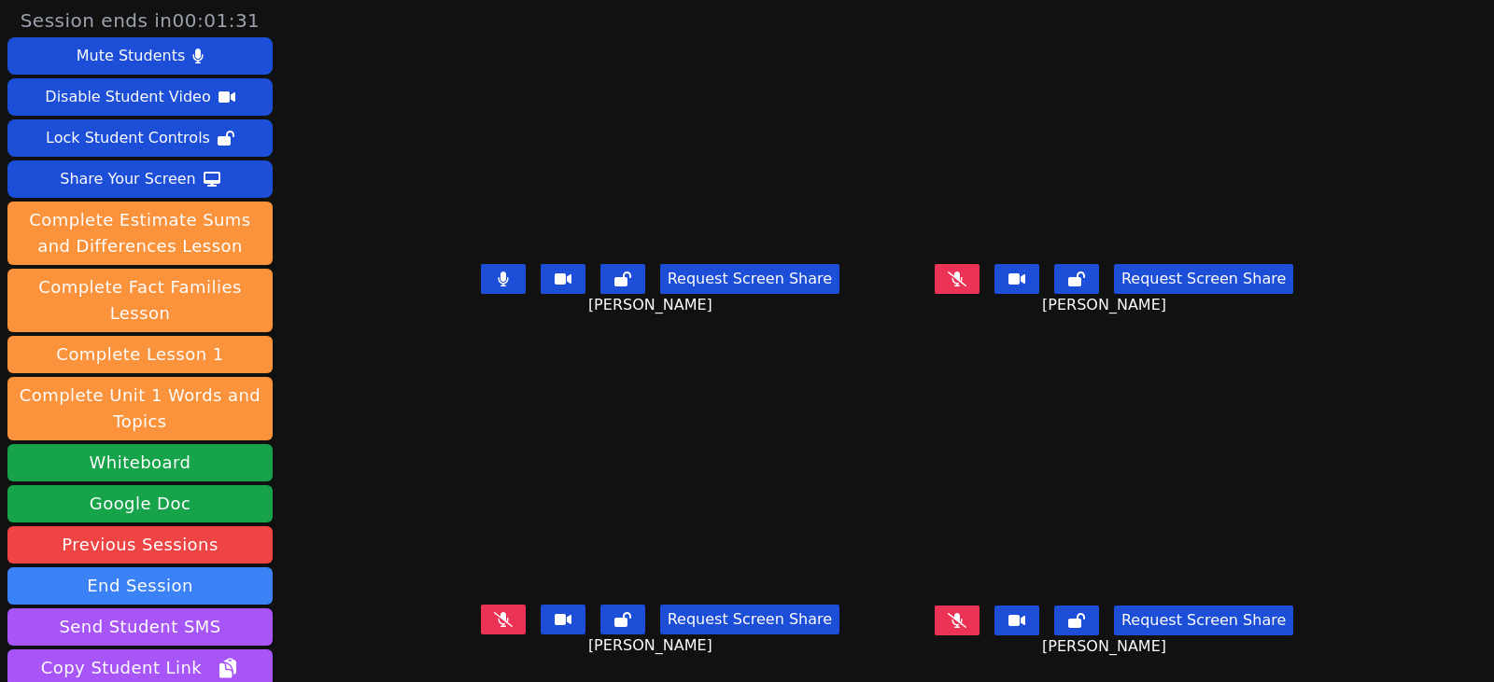
click at [481, 283] on button at bounding box center [503, 279] width 45 height 30
drag, startPoint x: 493, startPoint y: 619, endPoint x: 467, endPoint y: 618, distance: 26.2
click at [493, 619] on button at bounding box center [503, 620] width 45 height 30
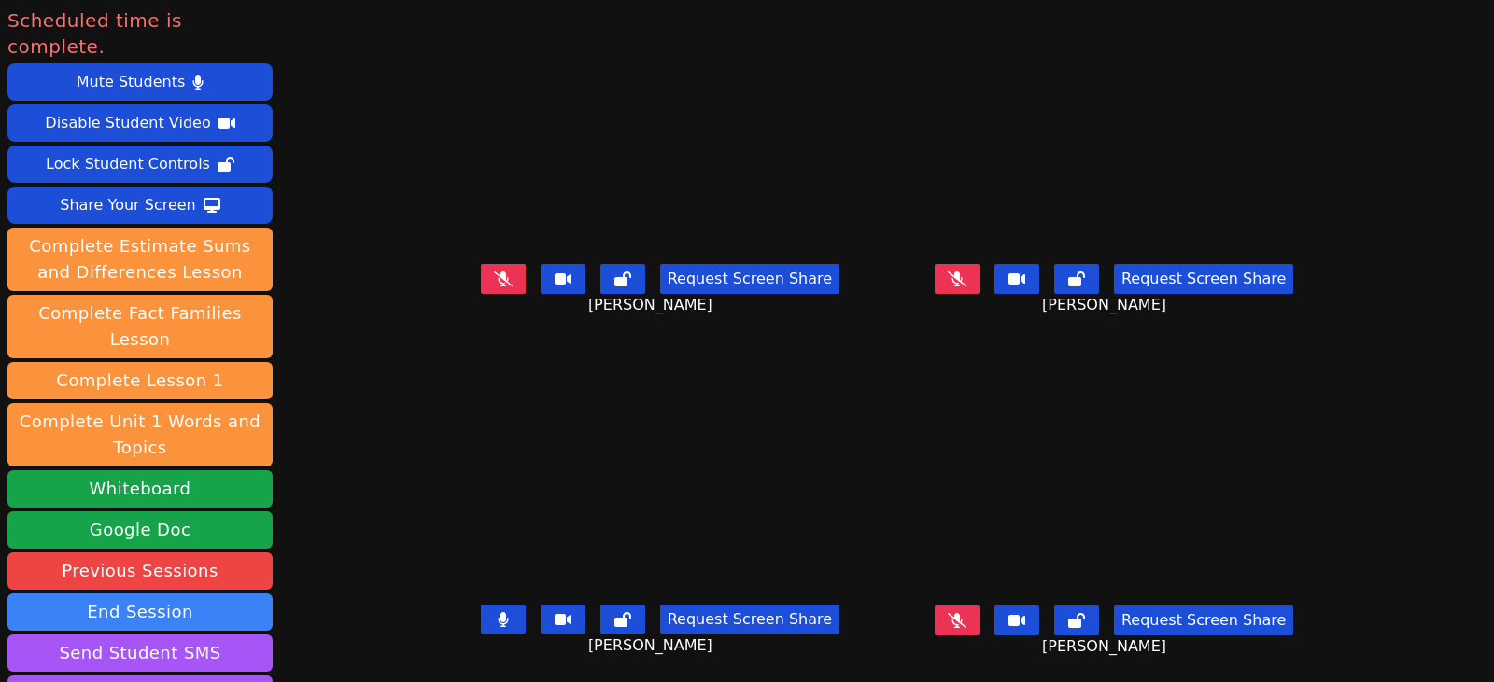
click at [486, 278] on button at bounding box center [503, 279] width 45 height 30
click at [966, 287] on icon at bounding box center [957, 279] width 19 height 15
click at [966, 626] on icon at bounding box center [957, 620] width 19 height 15
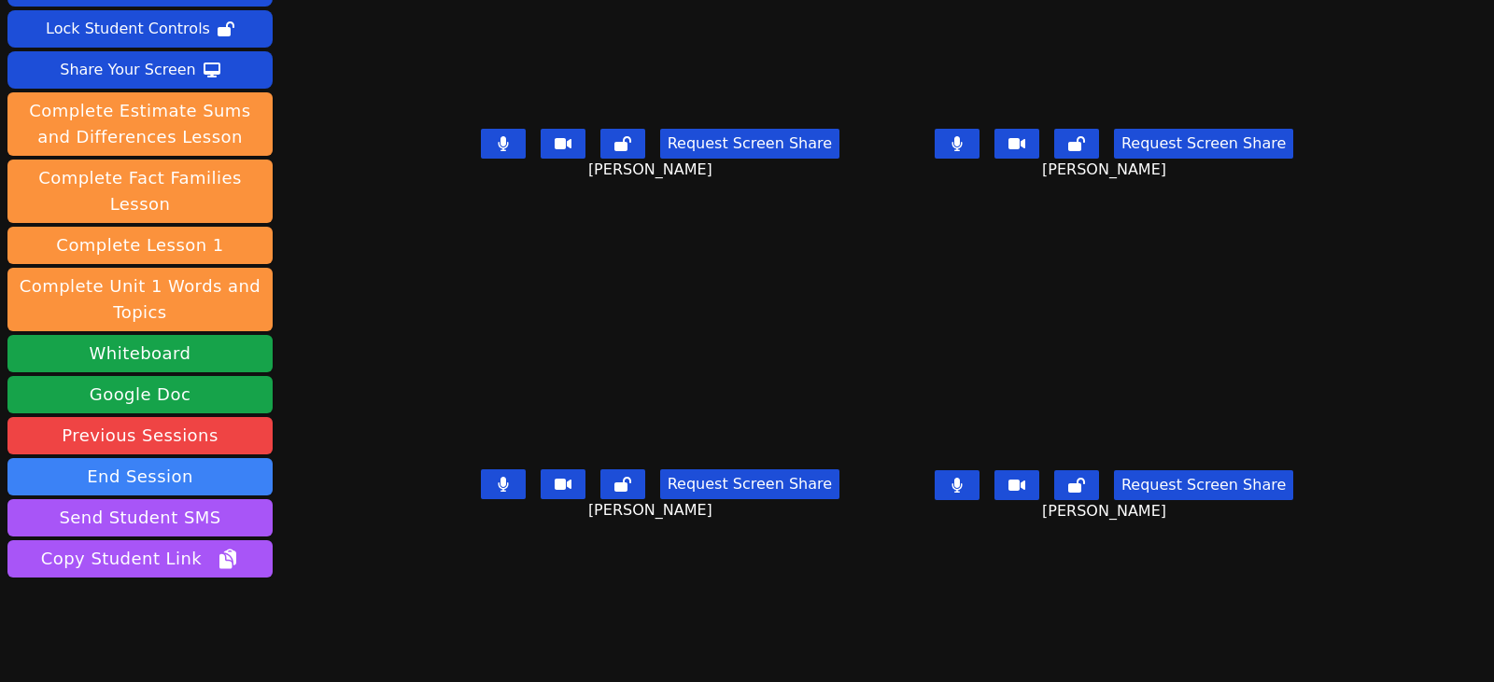
scroll to position [139, 0]
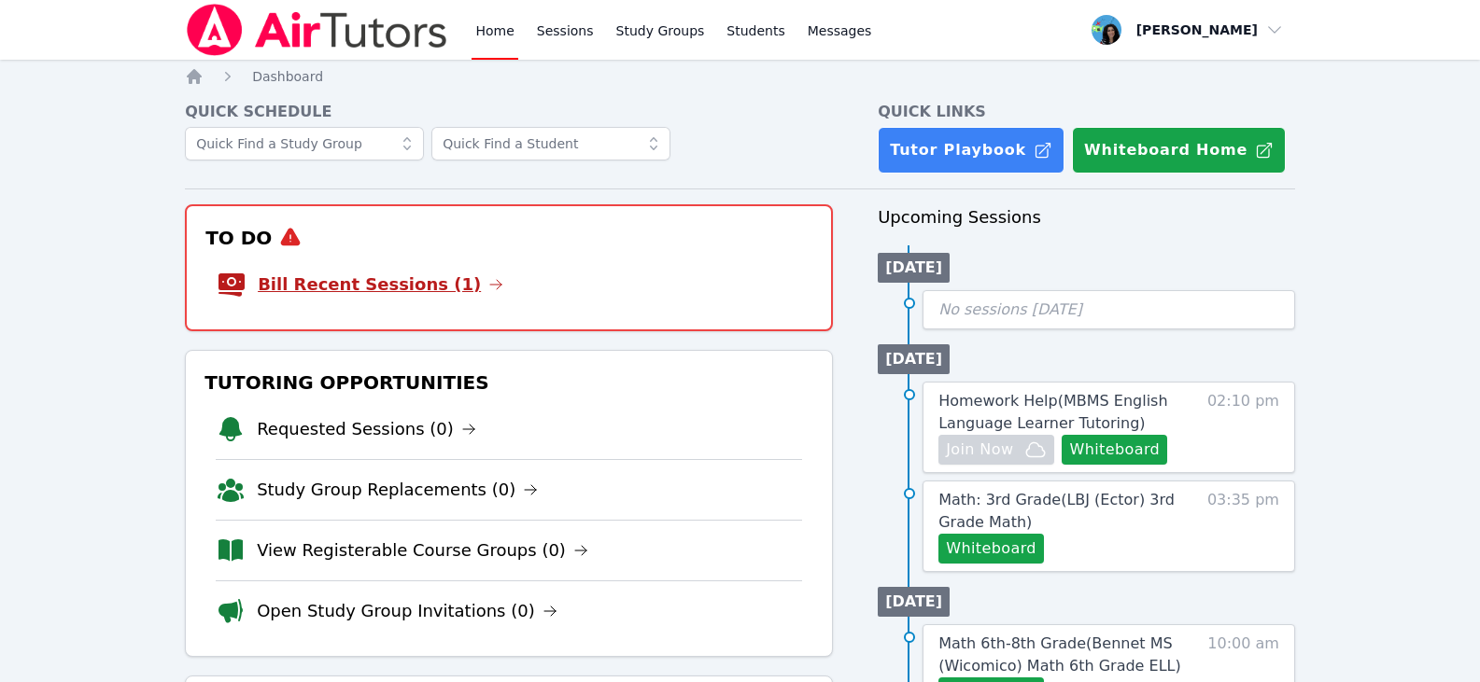
click at [488, 283] on icon at bounding box center [495, 284] width 15 height 15
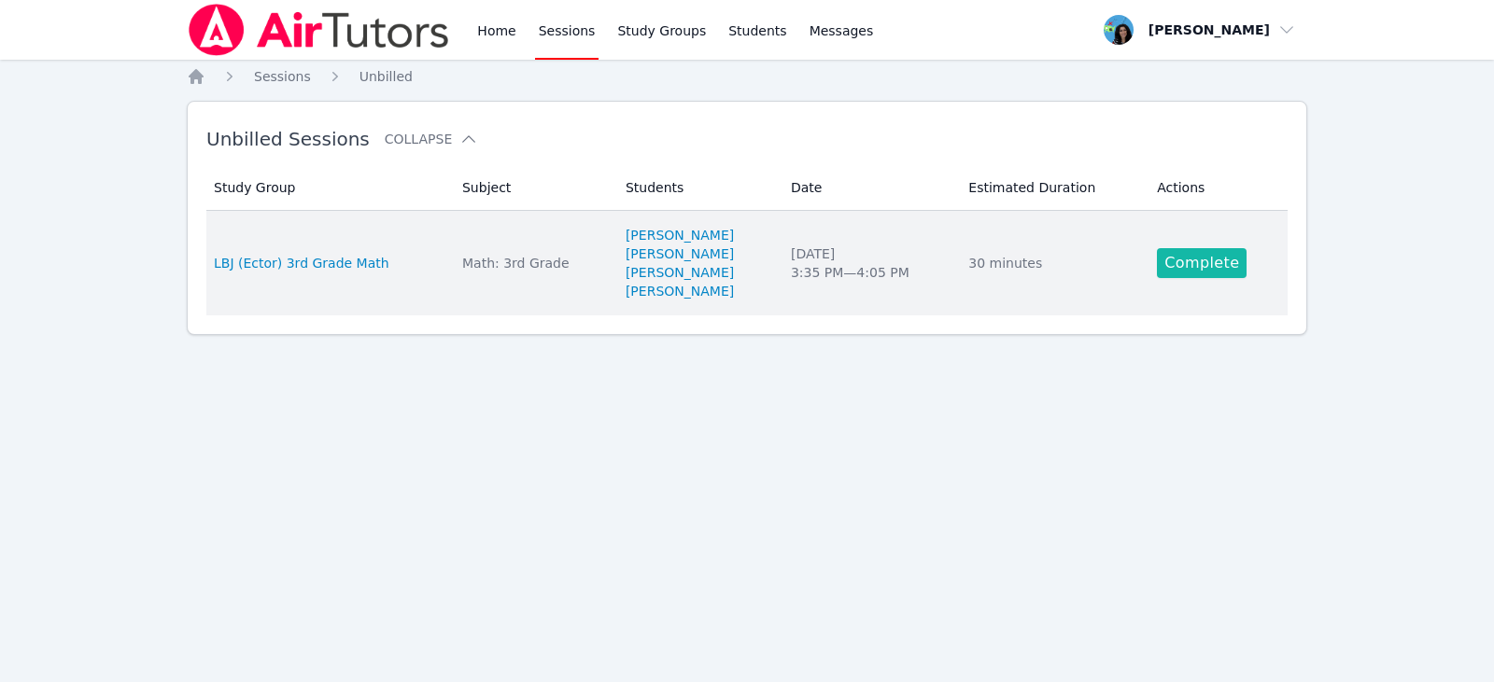
click at [1225, 267] on link "Complete" at bounding box center [1202, 263] width 90 height 30
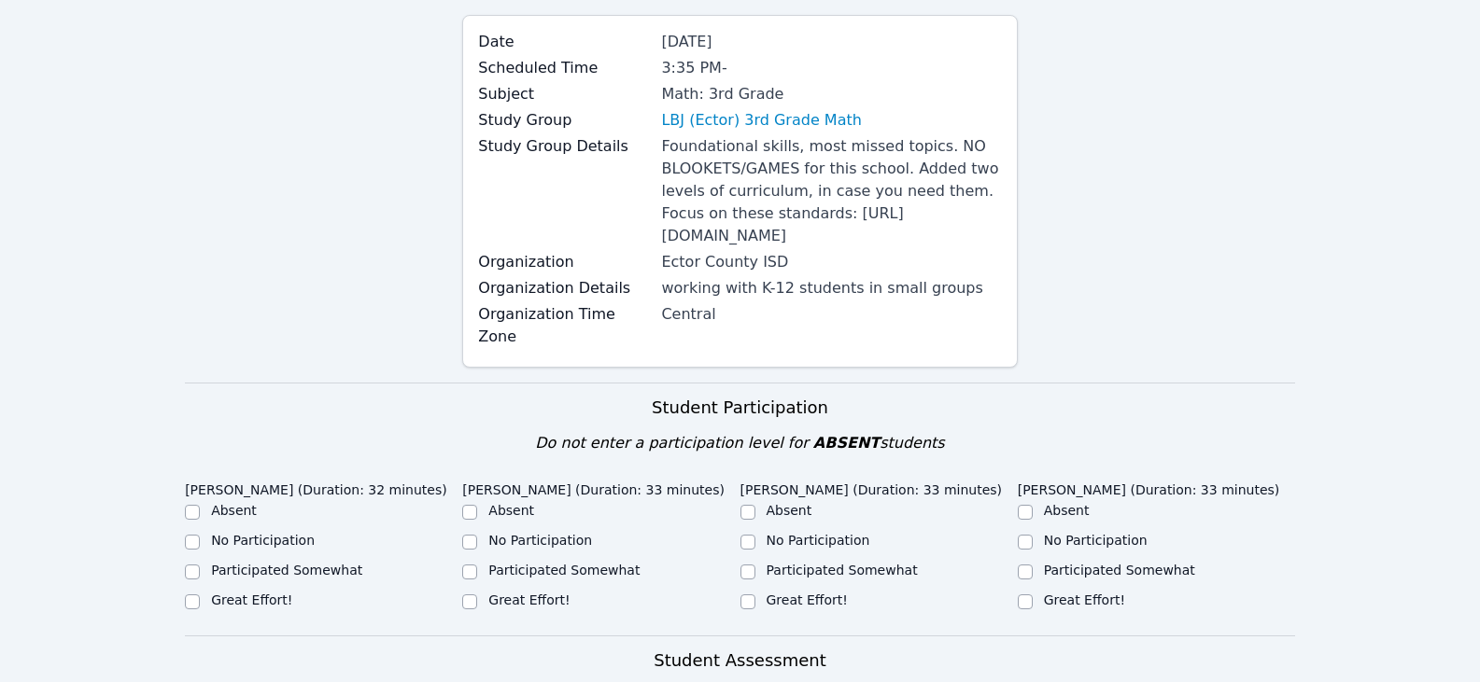
scroll to position [373, 0]
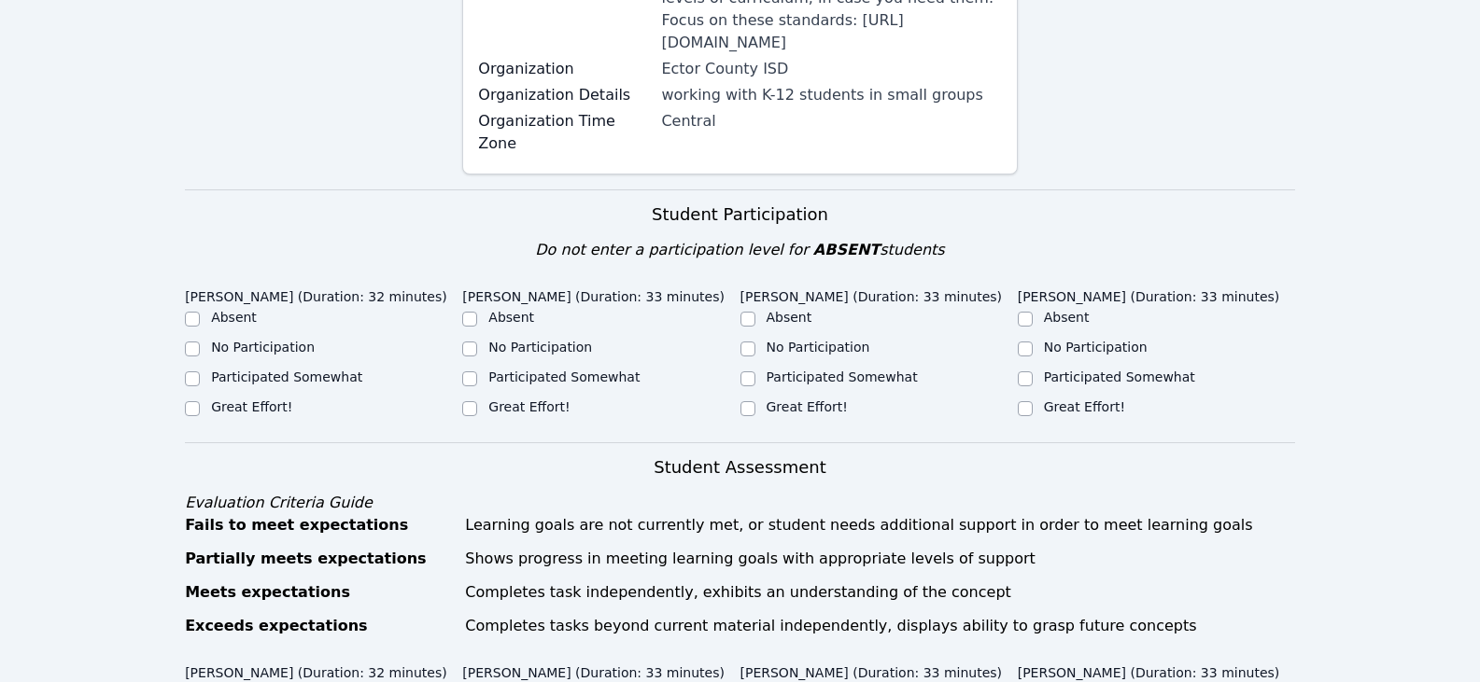
click at [226, 413] on label "Great Effort!" at bounding box center [251, 407] width 81 height 15
click at [200, 413] on input "Great Effort!" at bounding box center [192, 408] width 15 height 15
checkbox input "true"
click at [478, 399] on div "Great Effort!" at bounding box center [600, 409] width 277 height 22
click at [521, 407] on label "Great Effort!" at bounding box center [528, 407] width 81 height 15
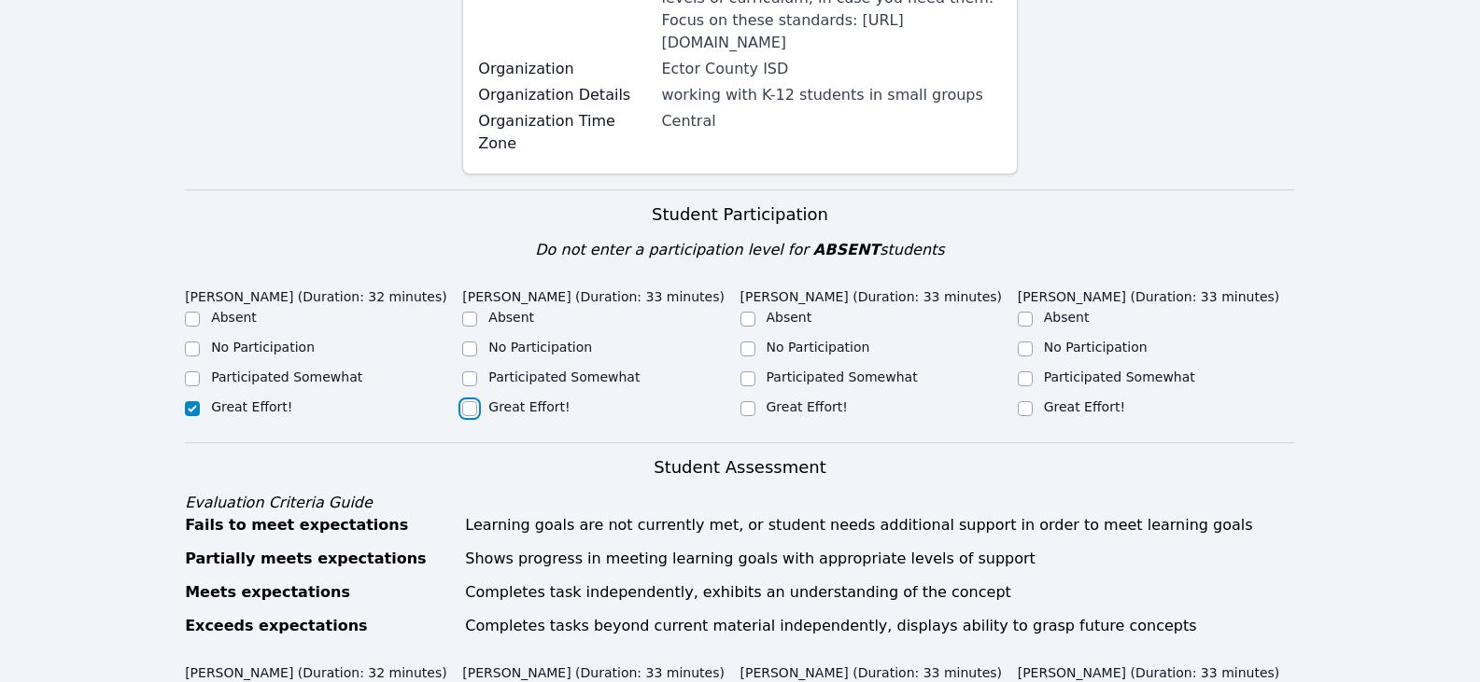
click at [477, 407] on input "Great Effort!" at bounding box center [469, 408] width 15 height 15
checkbox input "true"
click at [798, 400] on label "Great Effort!" at bounding box center [806, 407] width 81 height 15
click at [755, 401] on input "Great Effort!" at bounding box center [747, 408] width 15 height 15
checkbox input "true"
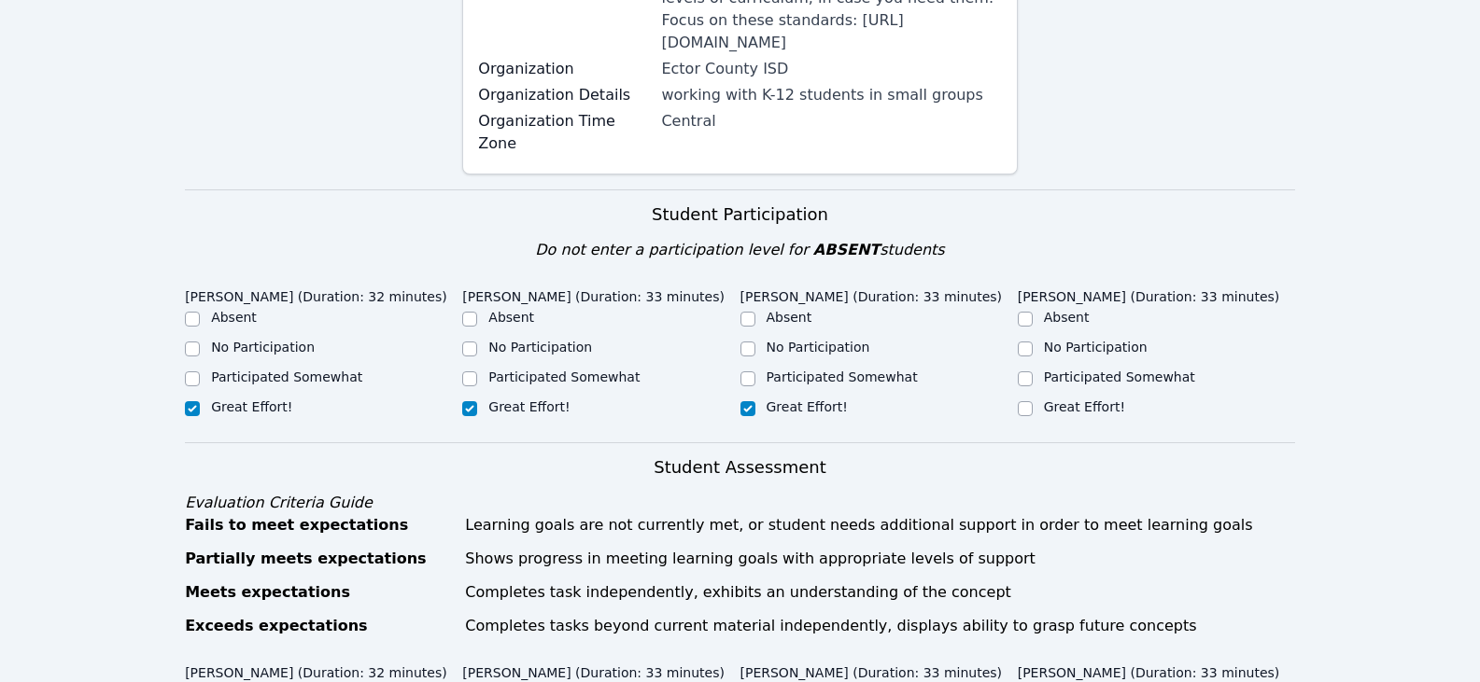
click at [1102, 411] on label "Great Effort!" at bounding box center [1084, 407] width 81 height 15
click at [1032, 411] on input "Great Effort!" at bounding box center [1025, 408] width 15 height 15
checkbox input "true"
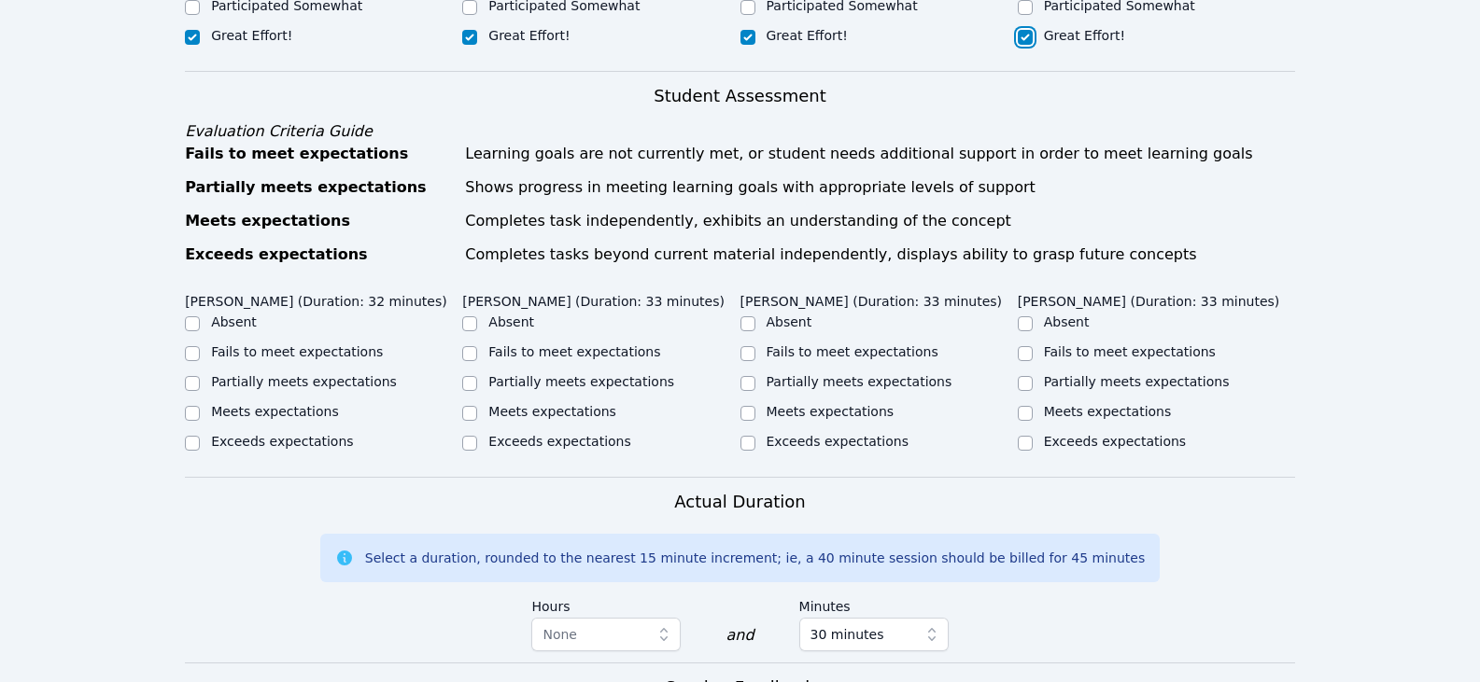
scroll to position [747, 0]
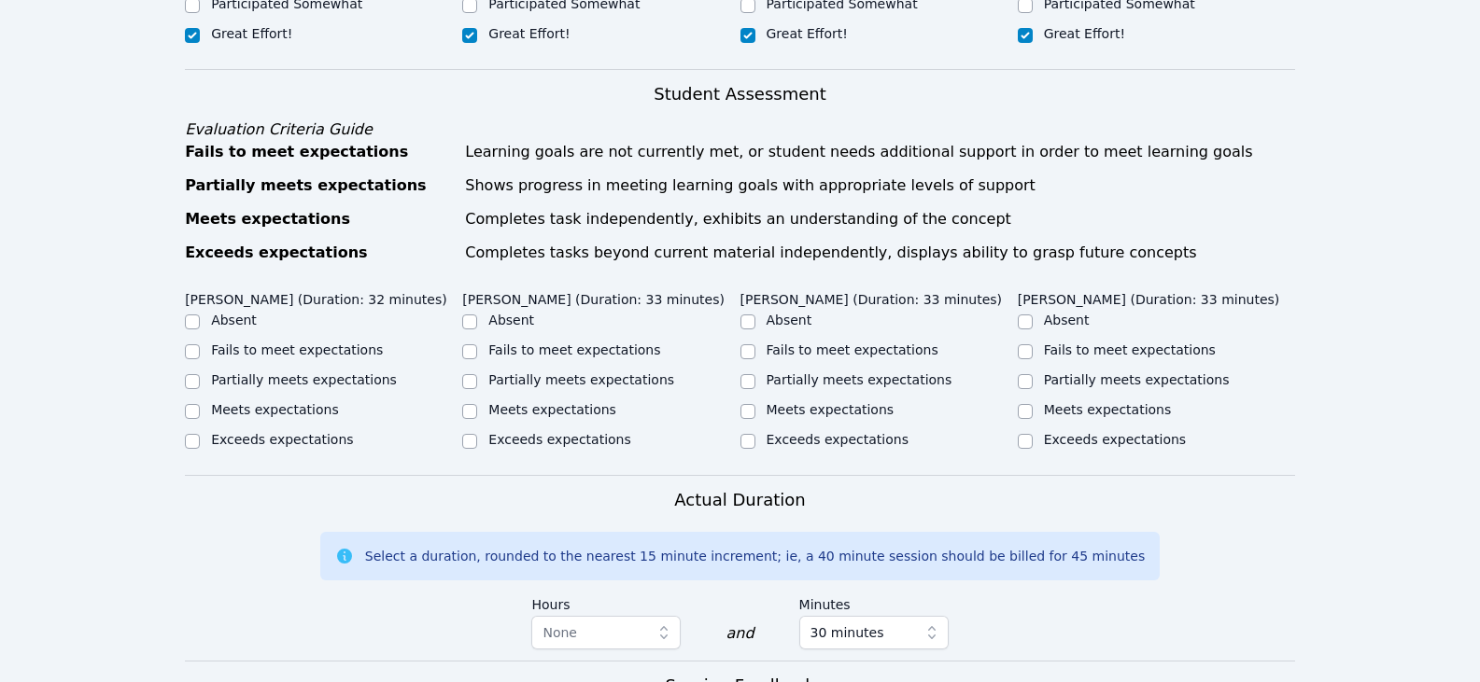
click at [328, 384] on label "Partially meets expectations" at bounding box center [304, 379] width 186 height 15
click at [200, 384] on input "Partially meets expectations" at bounding box center [192, 381] width 15 height 15
checkbox input "true"
click at [556, 414] on label "Meets expectations" at bounding box center [552, 409] width 128 height 15
click at [477, 414] on input "Meets expectations" at bounding box center [469, 411] width 15 height 15
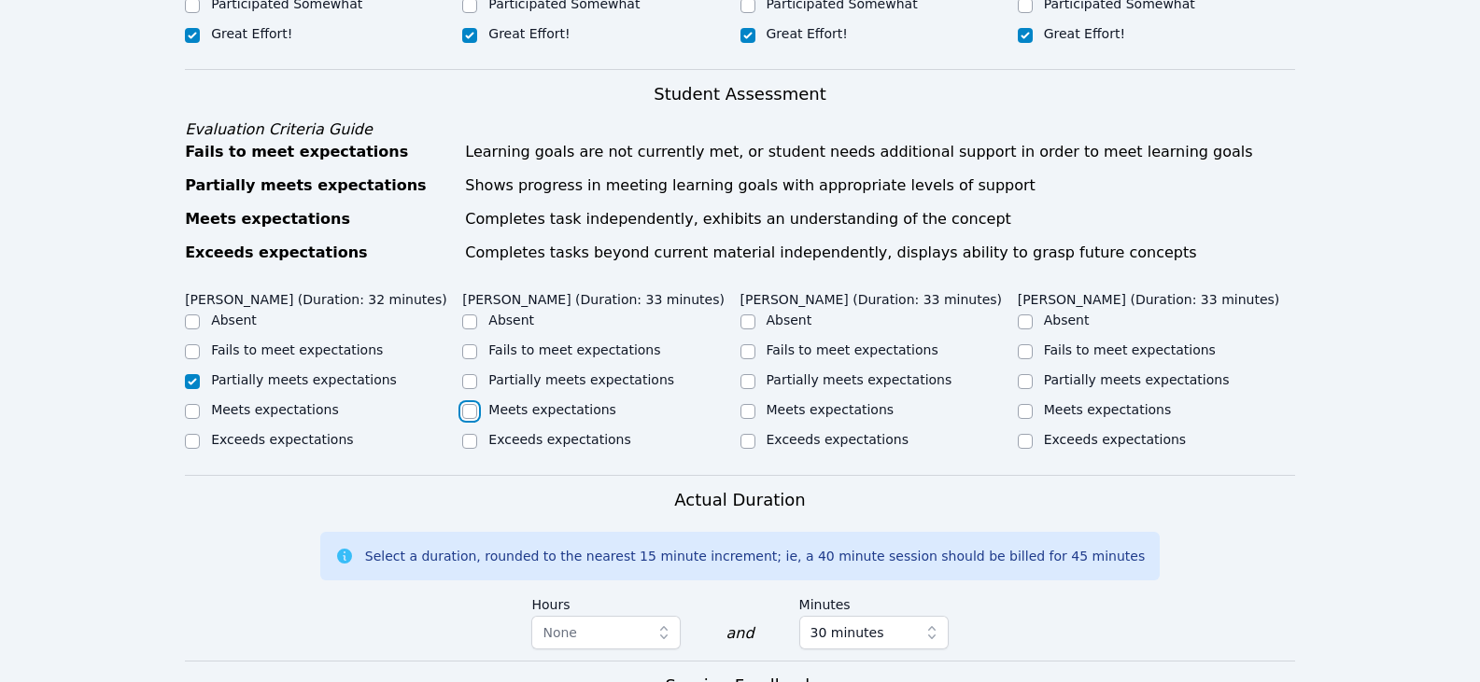
checkbox input "true"
click at [890, 384] on label "Partially meets expectations" at bounding box center [859, 379] width 186 height 15
click at [755, 384] on input "Partially meets expectations" at bounding box center [747, 381] width 15 height 15
checkbox input "true"
click at [1030, 408] on input "Meets expectations" at bounding box center [1025, 411] width 15 height 15
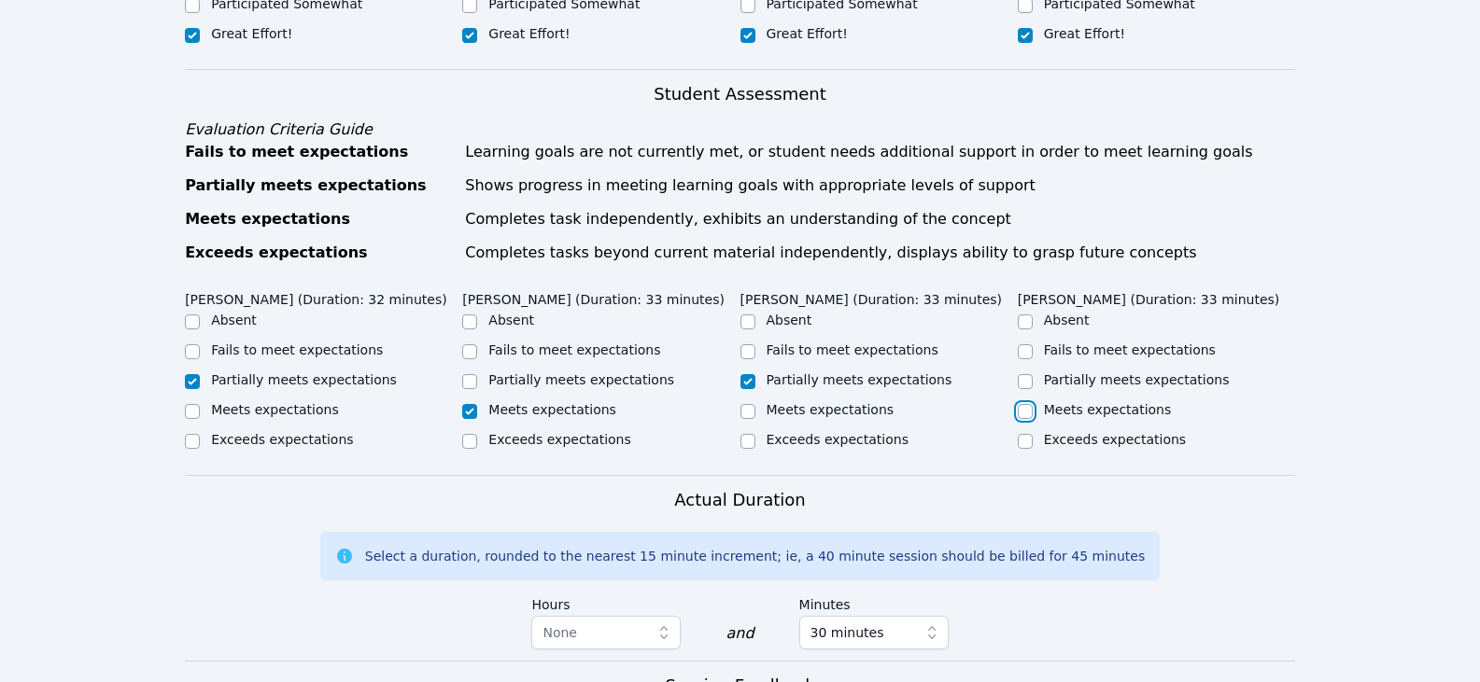
checkbox input "true"
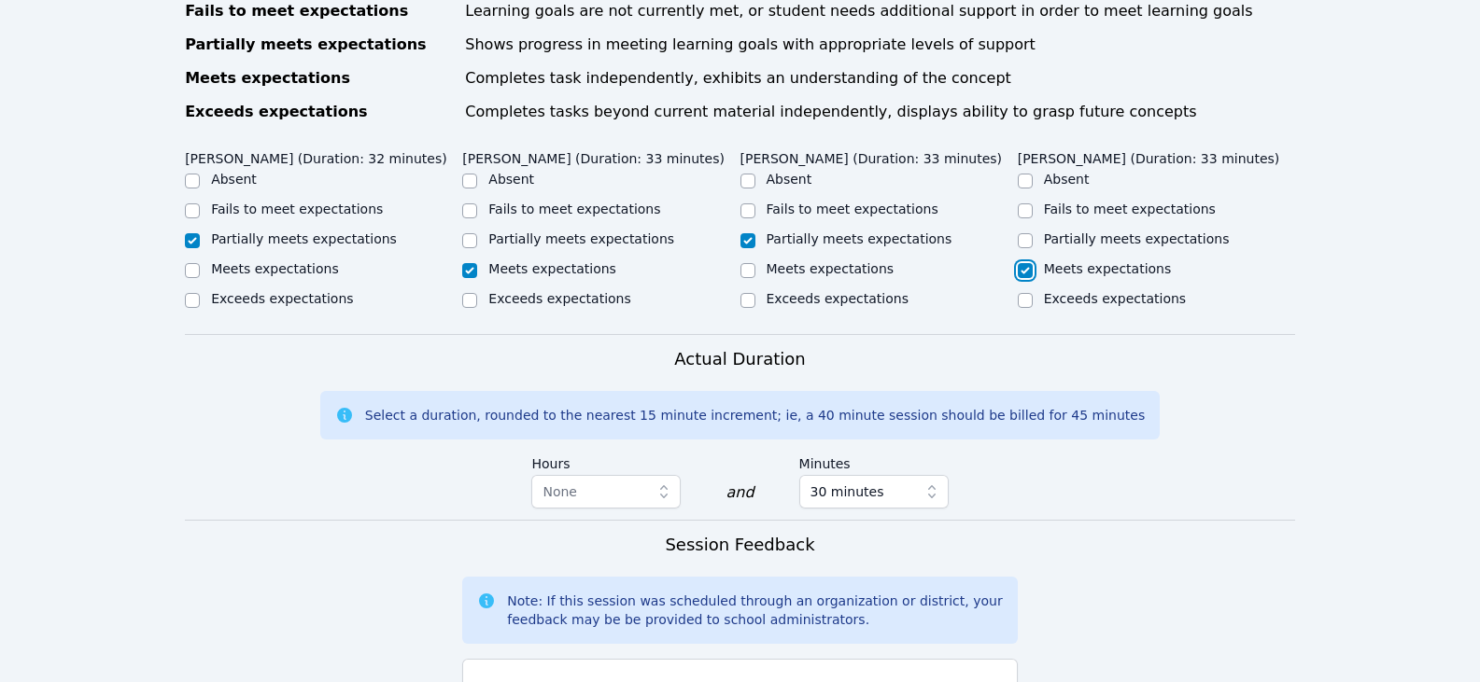
scroll to position [1027, 0]
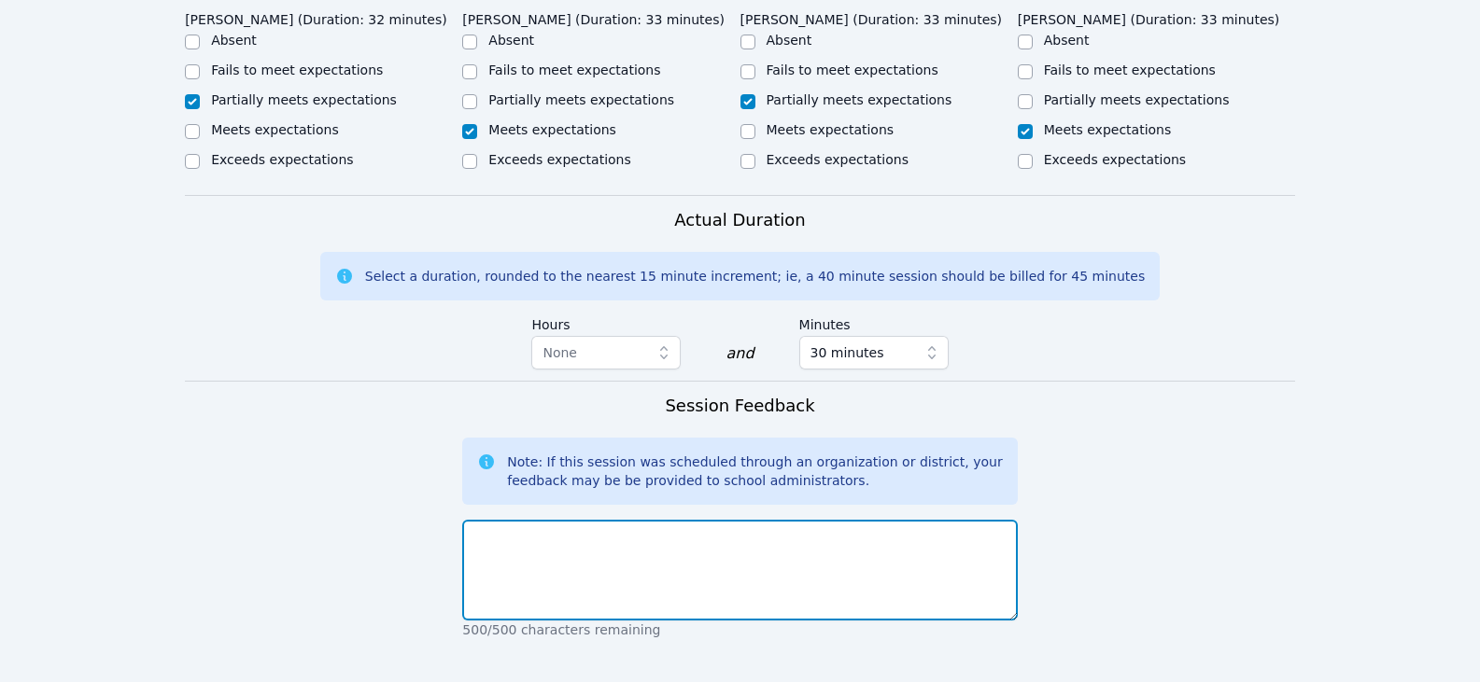
click at [809, 527] on textarea at bounding box center [739, 570] width 555 height 101
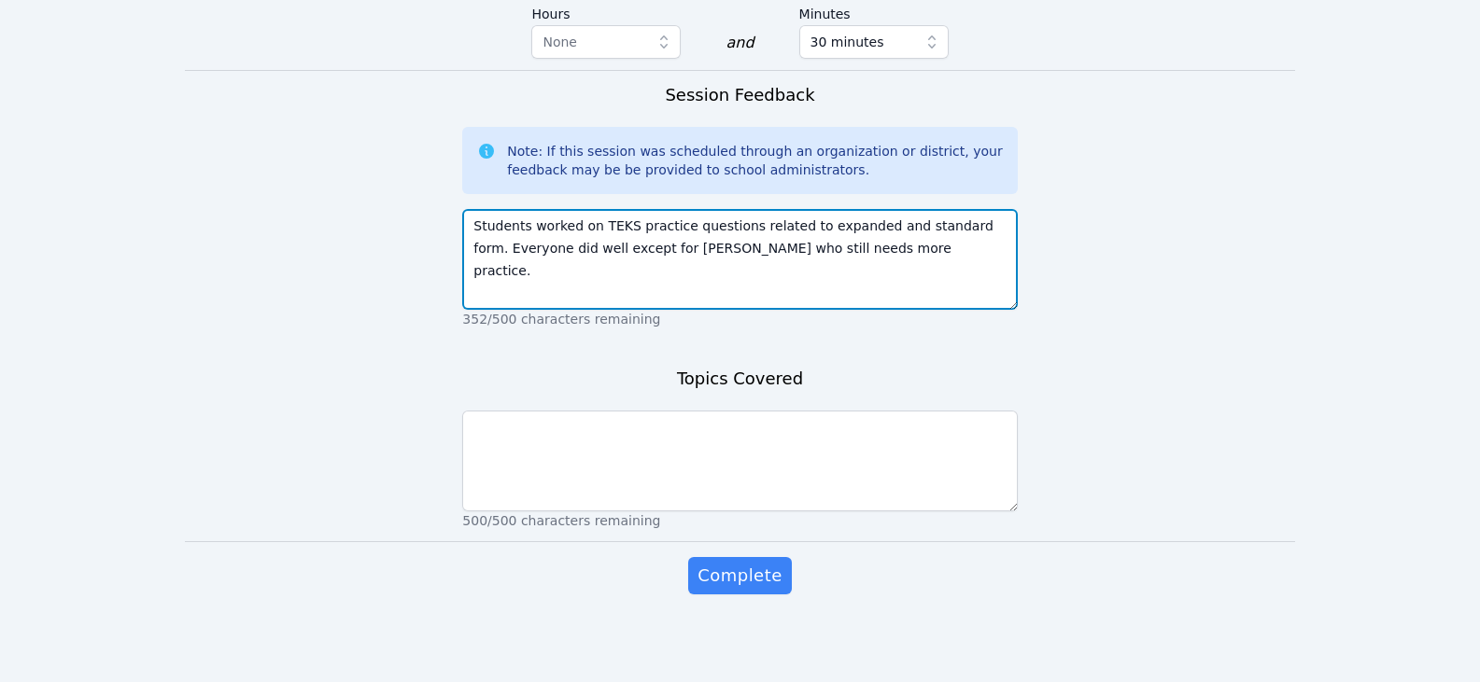
scroll to position [1340, 0]
type textarea "Students worked on TEKS practice questions related to expanded and standard for…"
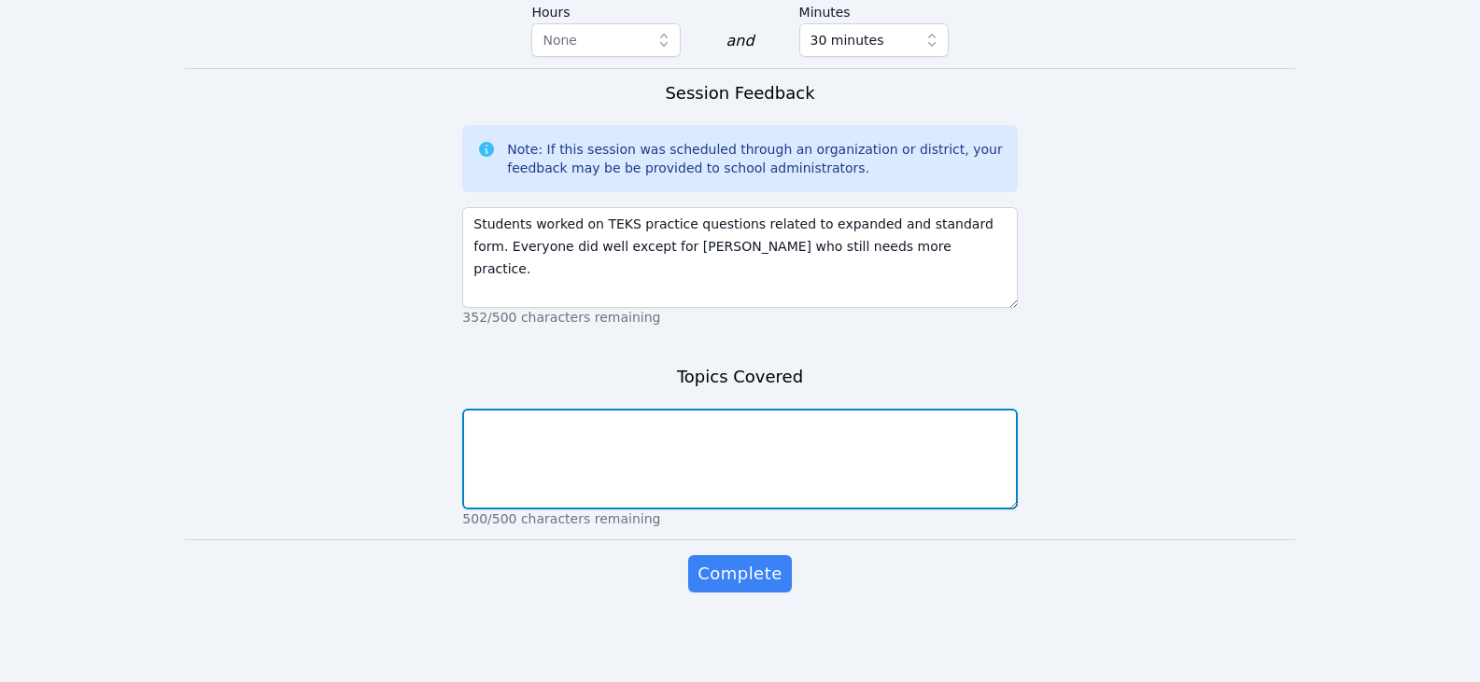
click at [836, 455] on textarea at bounding box center [739, 459] width 555 height 101
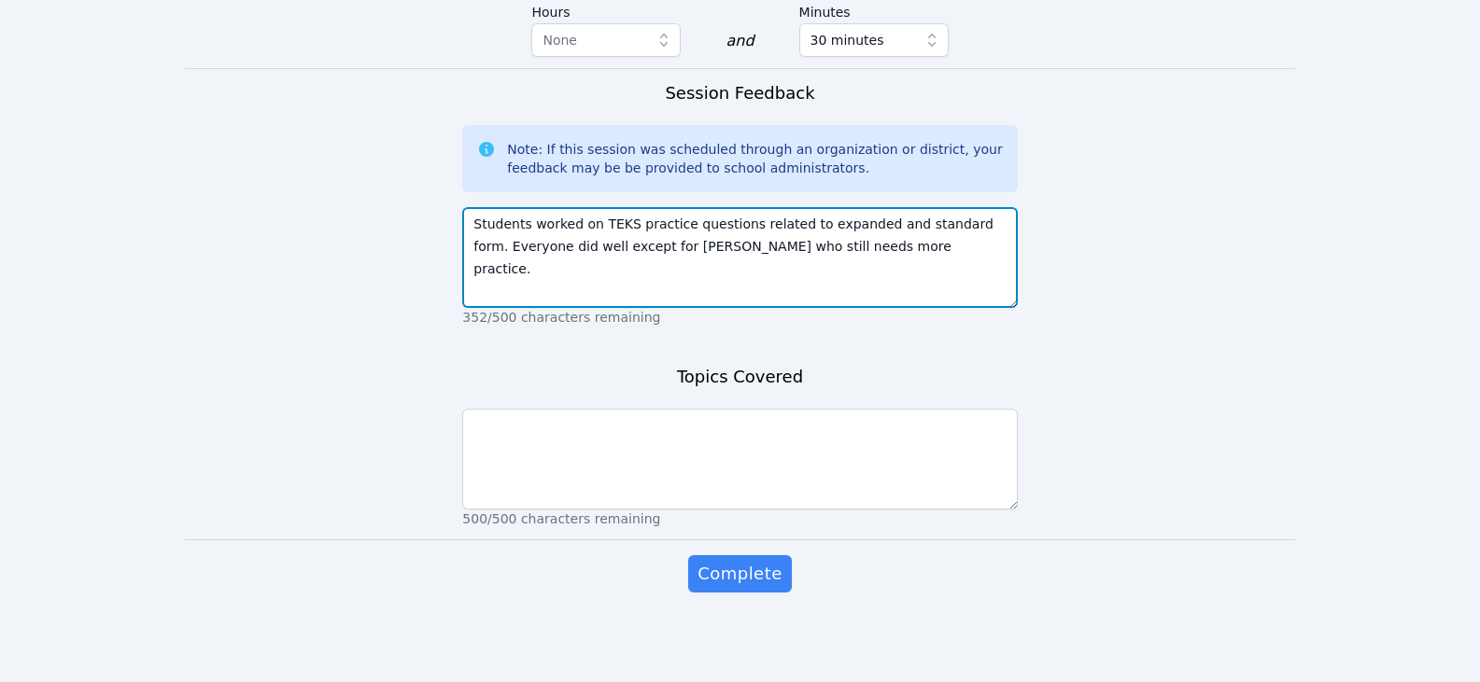
drag, startPoint x: 599, startPoint y: 225, endPoint x: 671, endPoint y: 228, distance: 71.9
click at [671, 228] on textarea "Students worked on TEKS practice questions related to expanded and standard for…" at bounding box center [739, 257] width 555 height 101
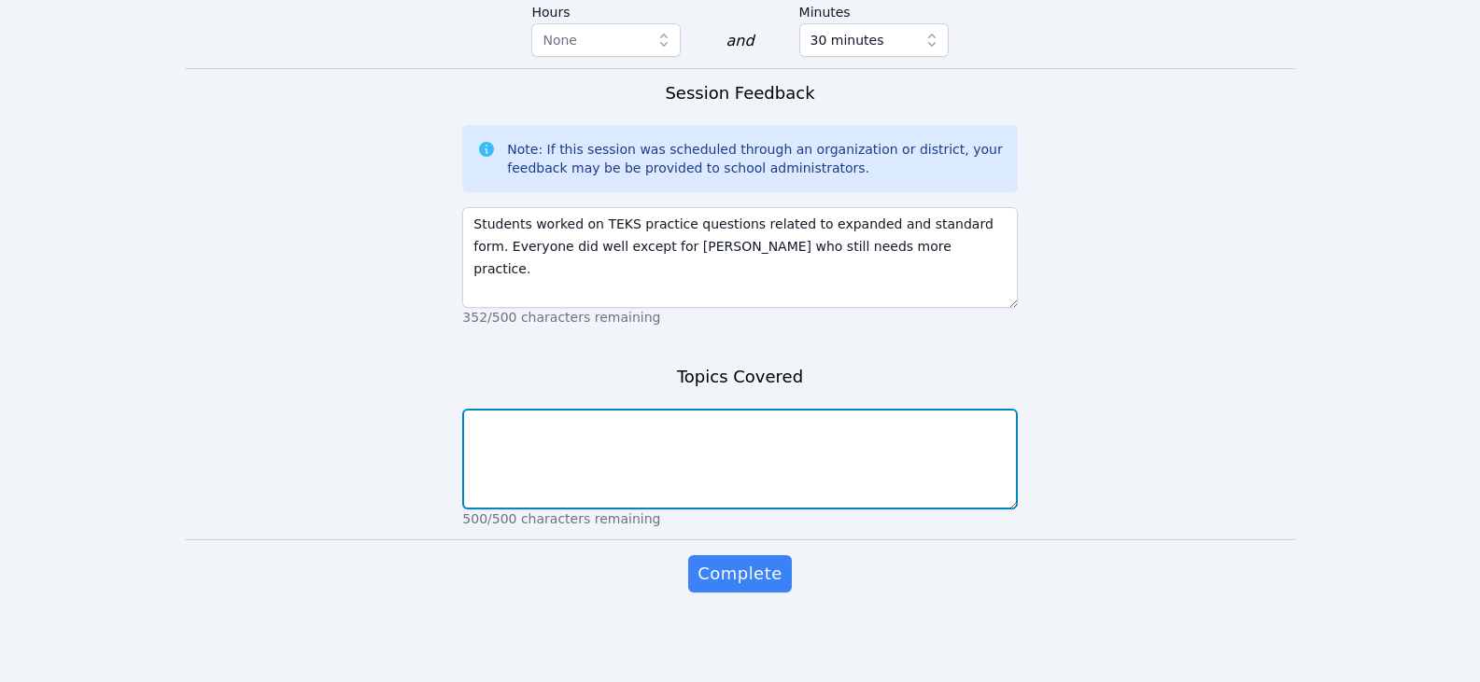
click at [656, 436] on textarea at bounding box center [739, 459] width 555 height 101
paste textarea "TEKS practice"
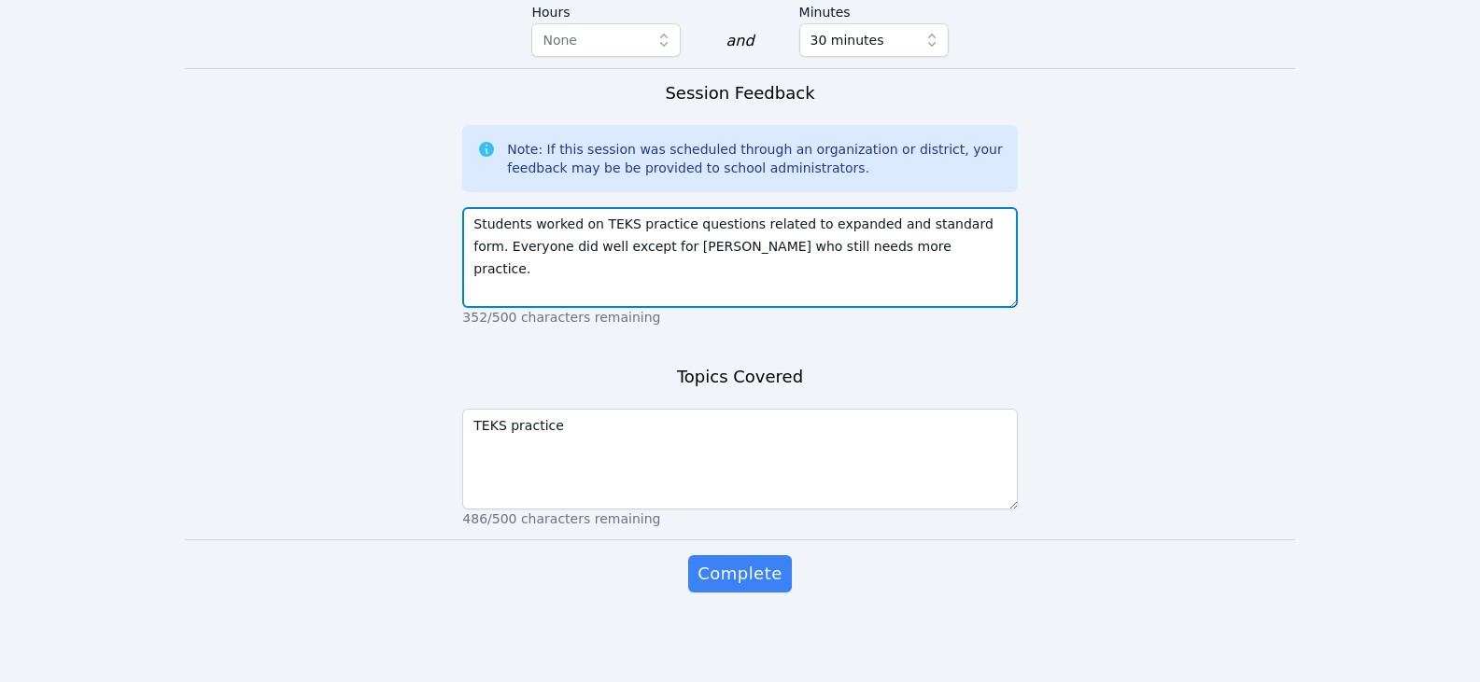
drag, startPoint x: 956, startPoint y: 222, endPoint x: 793, endPoint y: 230, distance: 163.5
click at [793, 230] on textarea "Students worked on TEKS practice questions related to expanded and standard for…" at bounding box center [739, 257] width 555 height 101
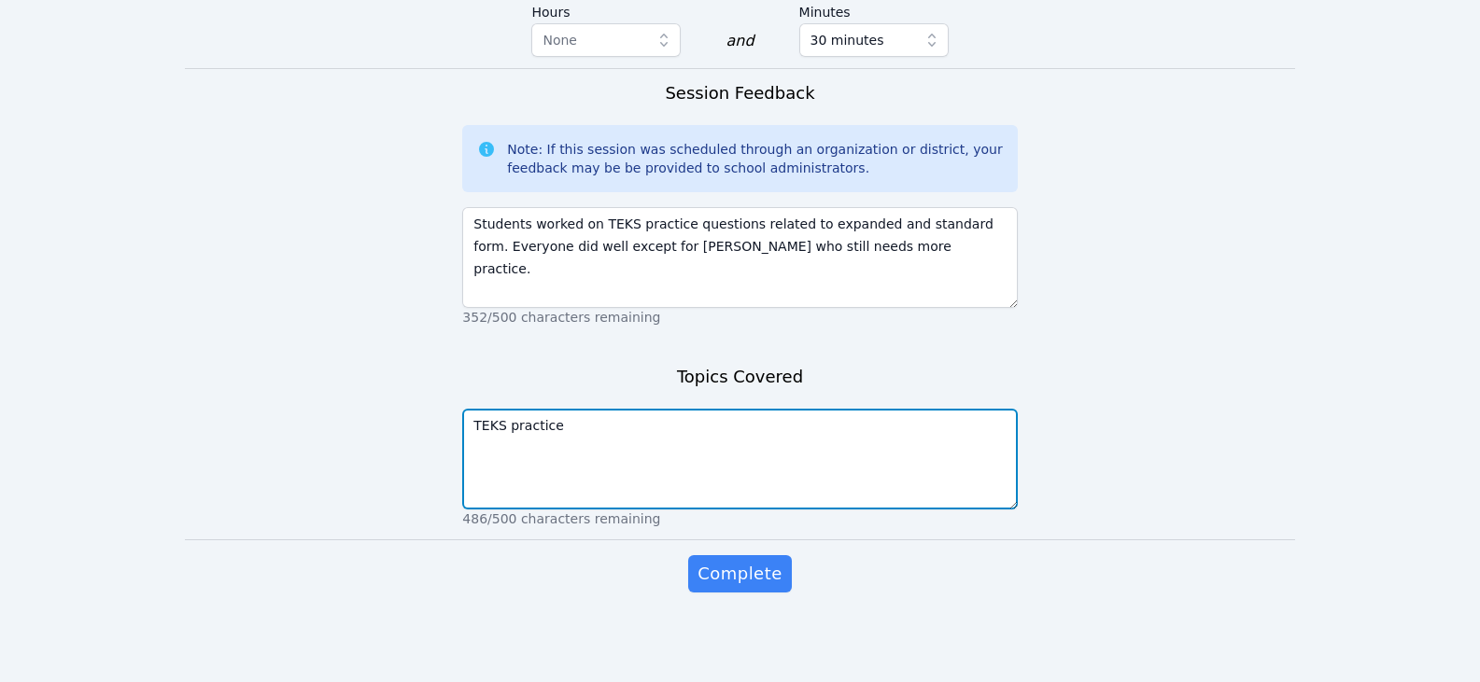
click at [731, 434] on textarea "TEKS practice" at bounding box center [739, 459] width 555 height 101
paste textarea "expanded and standard form"
type textarea "TEKS practice expanded and standard form"
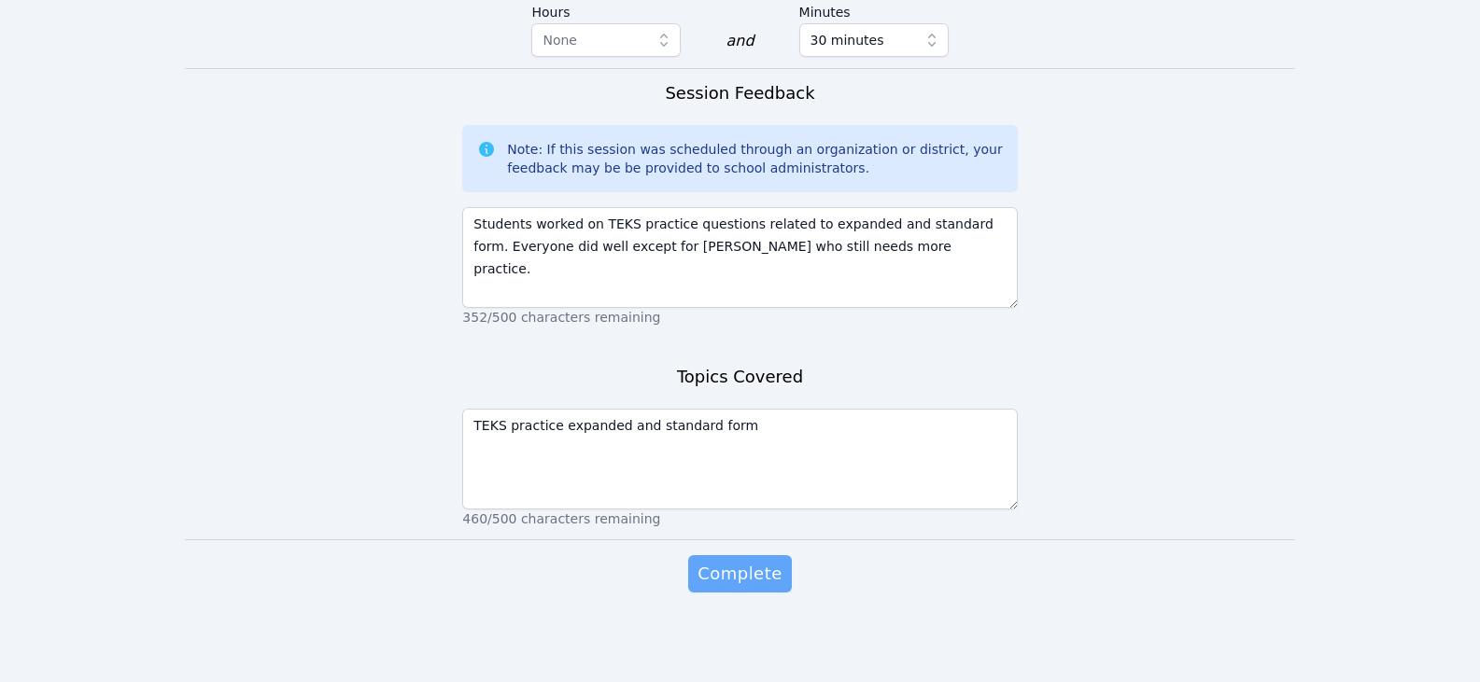
click at [758, 570] on span "Complete" at bounding box center [739, 574] width 84 height 26
